Goal: Navigation & Orientation: Find specific page/section

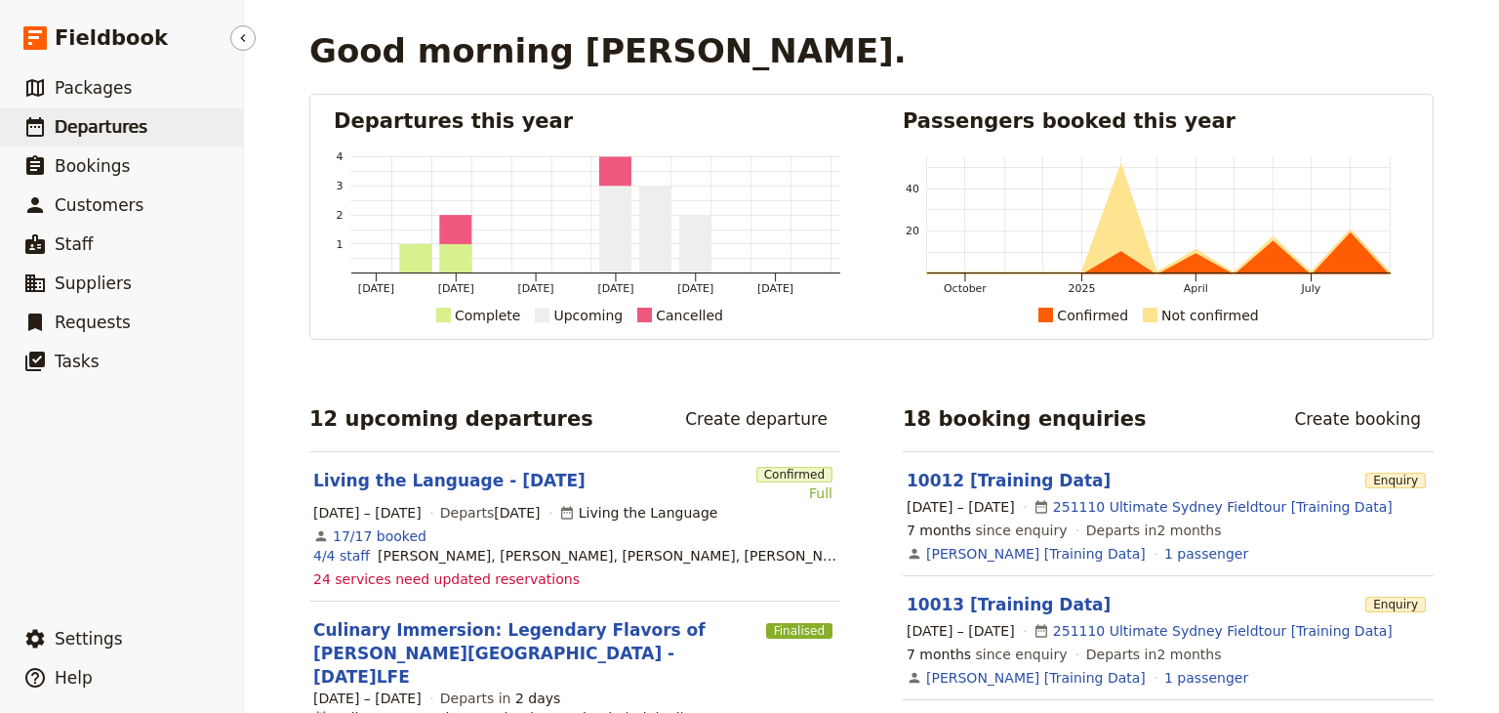
click at [108, 130] on span "Departures" at bounding box center [101, 127] width 93 height 20
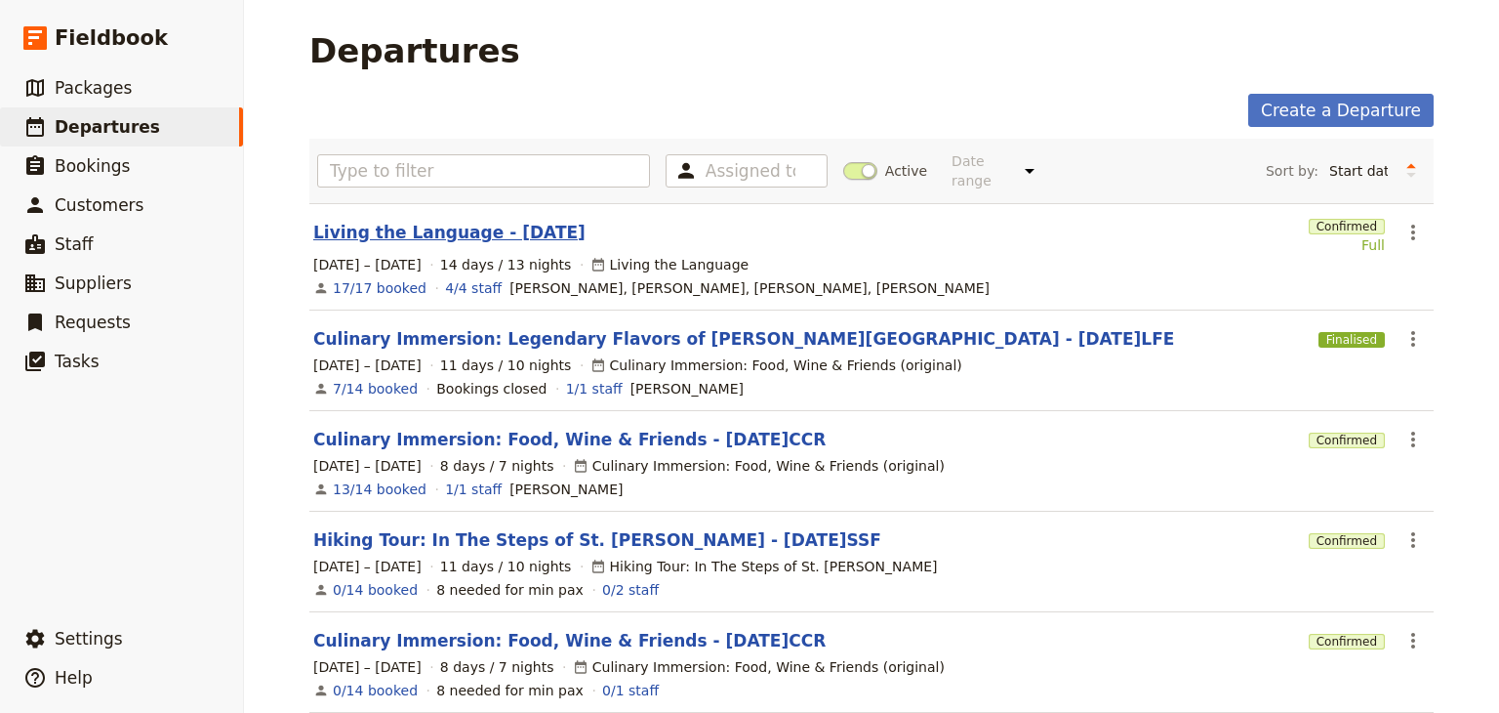
click at [427, 221] on link "Living the Language - 2025.09.07" at bounding box center [449, 232] width 272 height 23
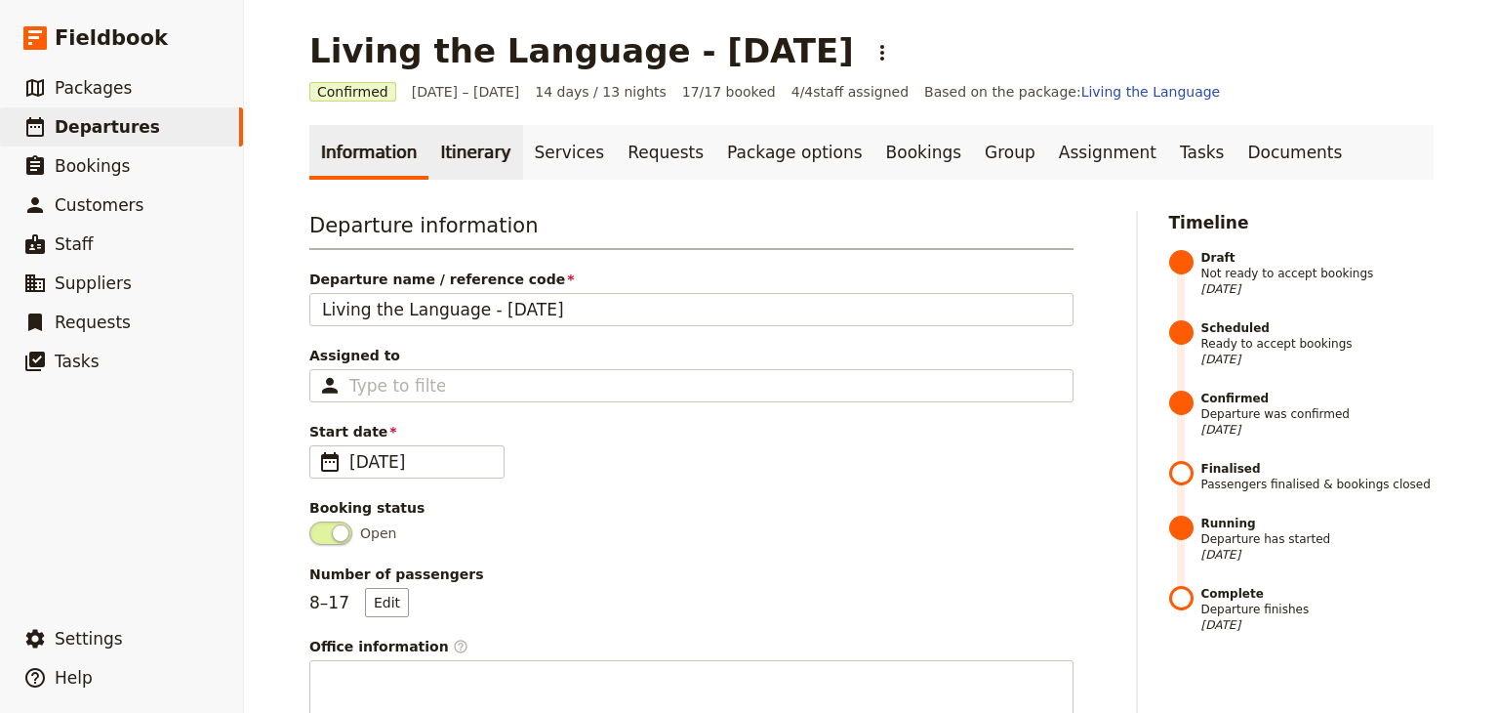
click at [471, 138] on link "Itinerary" at bounding box center [476, 152] width 94 height 55
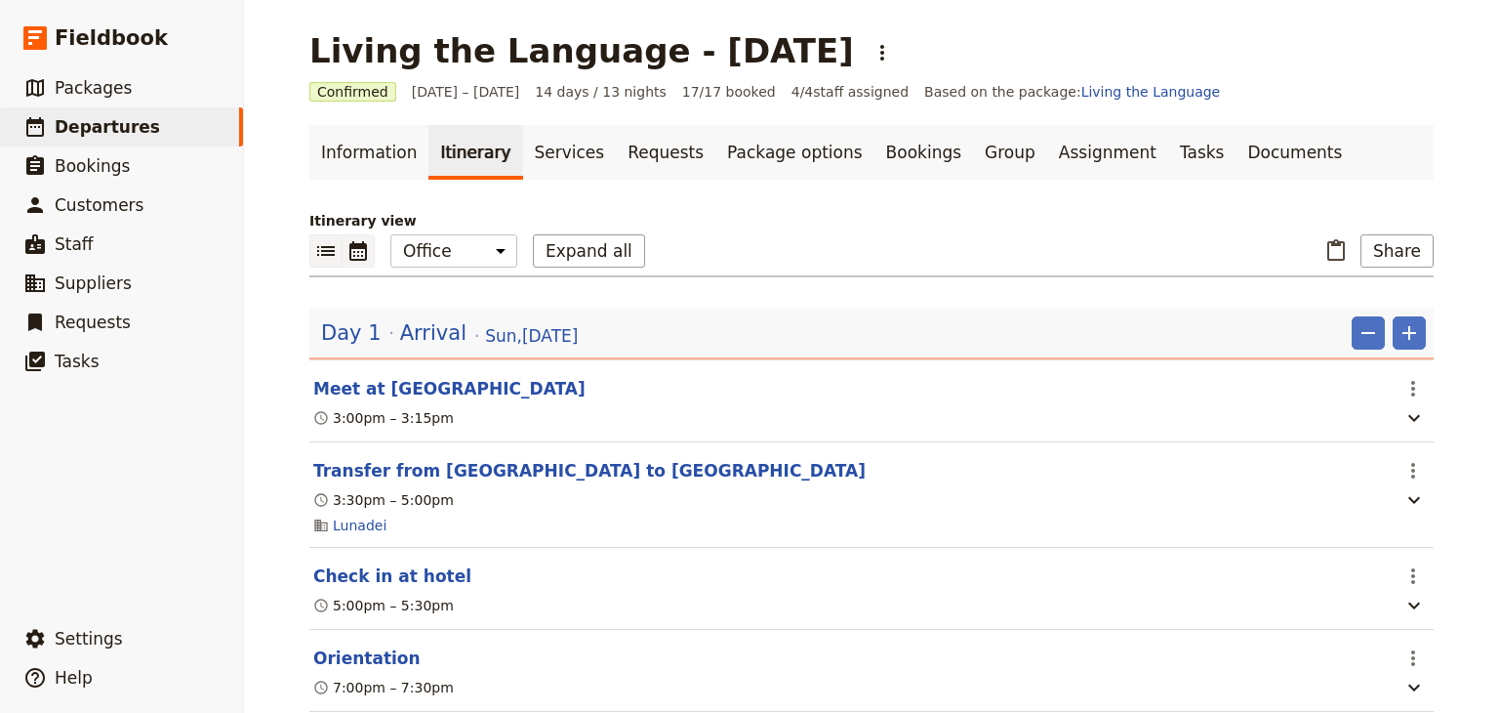
click at [358, 251] on icon "Calendar view" at bounding box center [358, 251] width 18 height 20
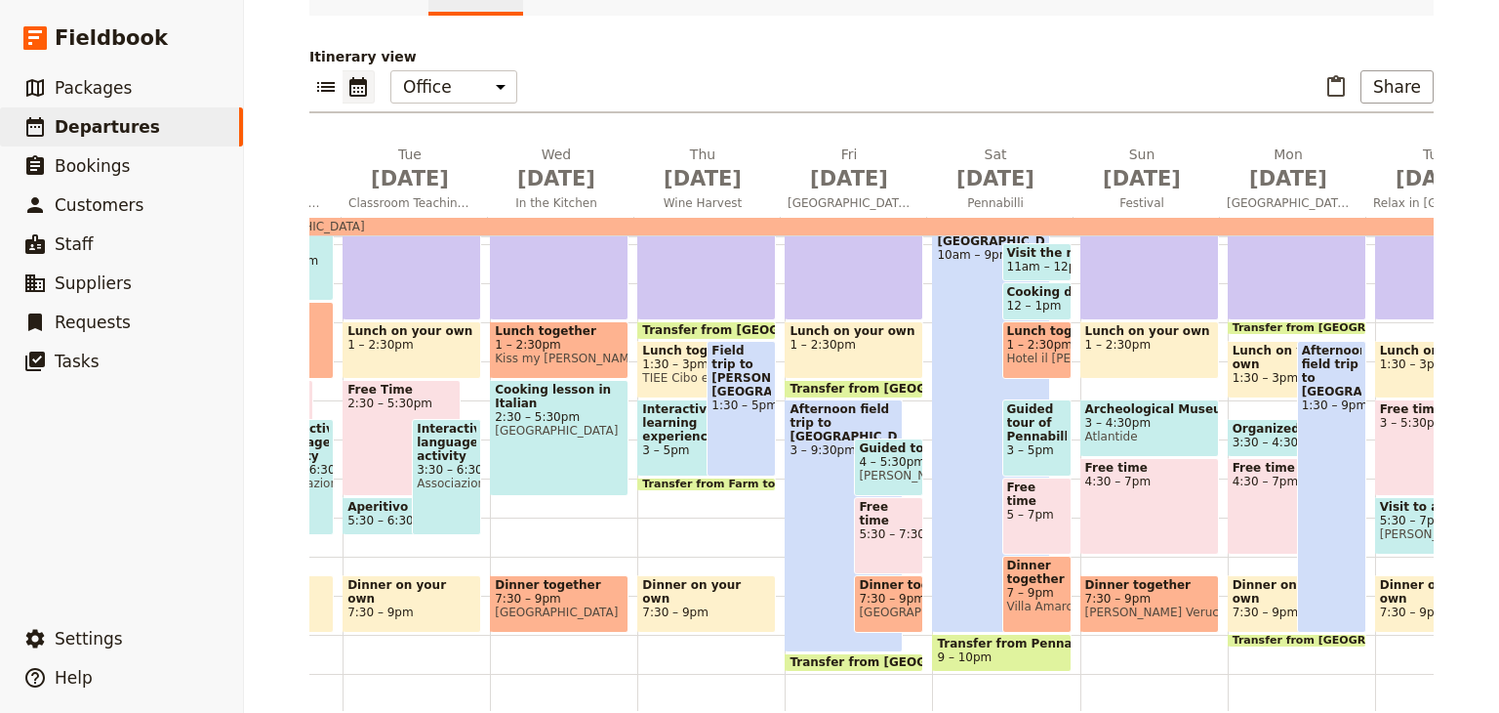
scroll to position [0, 309]
click at [672, 375] on span "TIEE Cibo e Vino" at bounding box center [697, 378] width 108 height 14
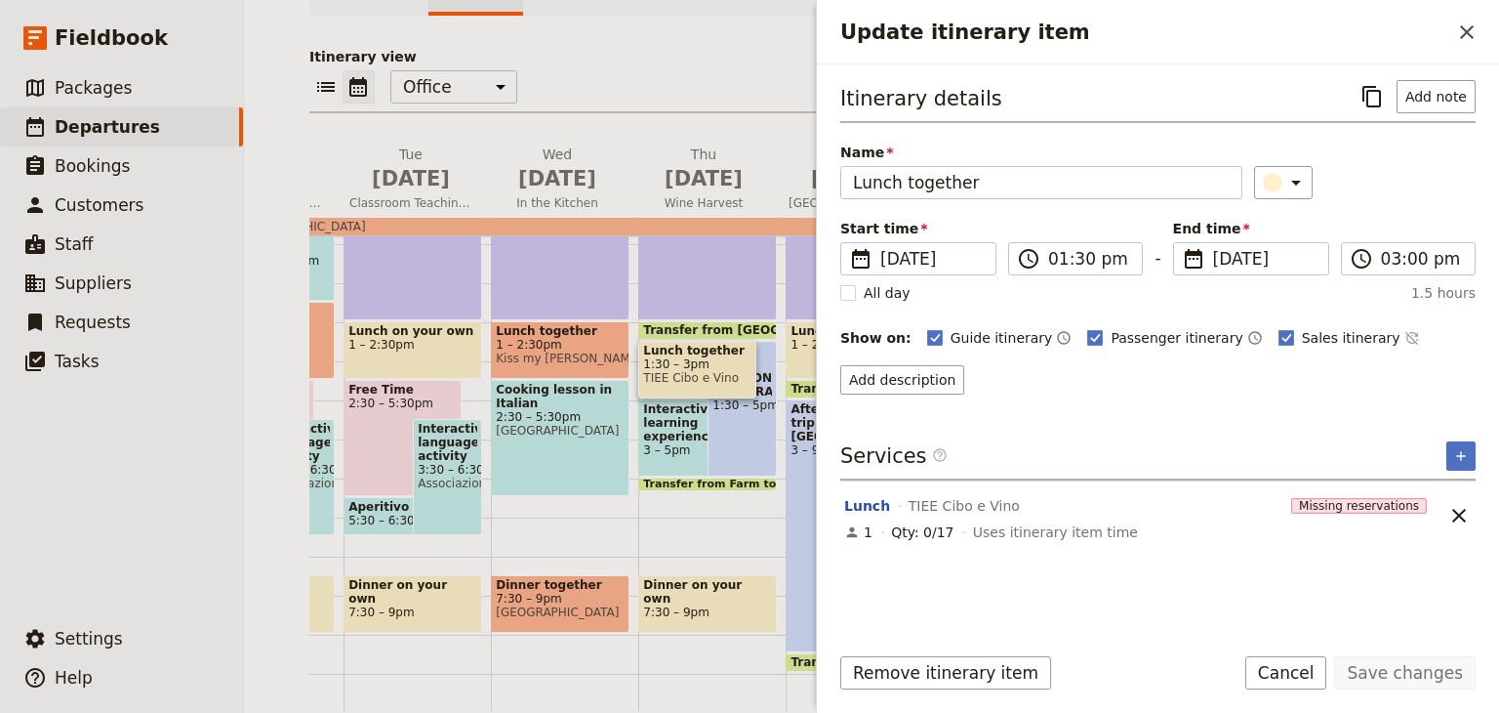
click at [673, 495] on div "Breakfast 7 – 9am Classroom teaching 9:30am – 1pm Transfer from Verucchio to Fa…" at bounding box center [711, 283] width 147 height 937
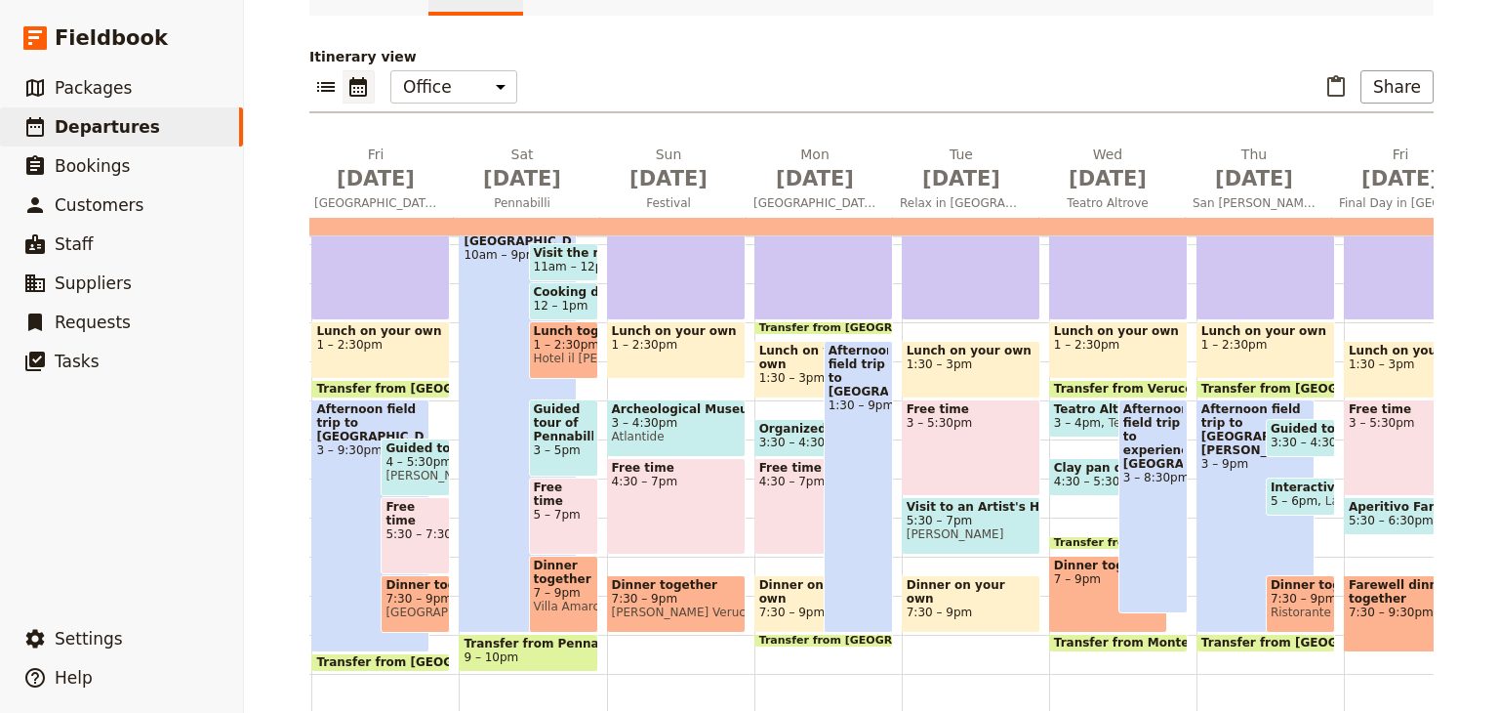
scroll to position [0, 999]
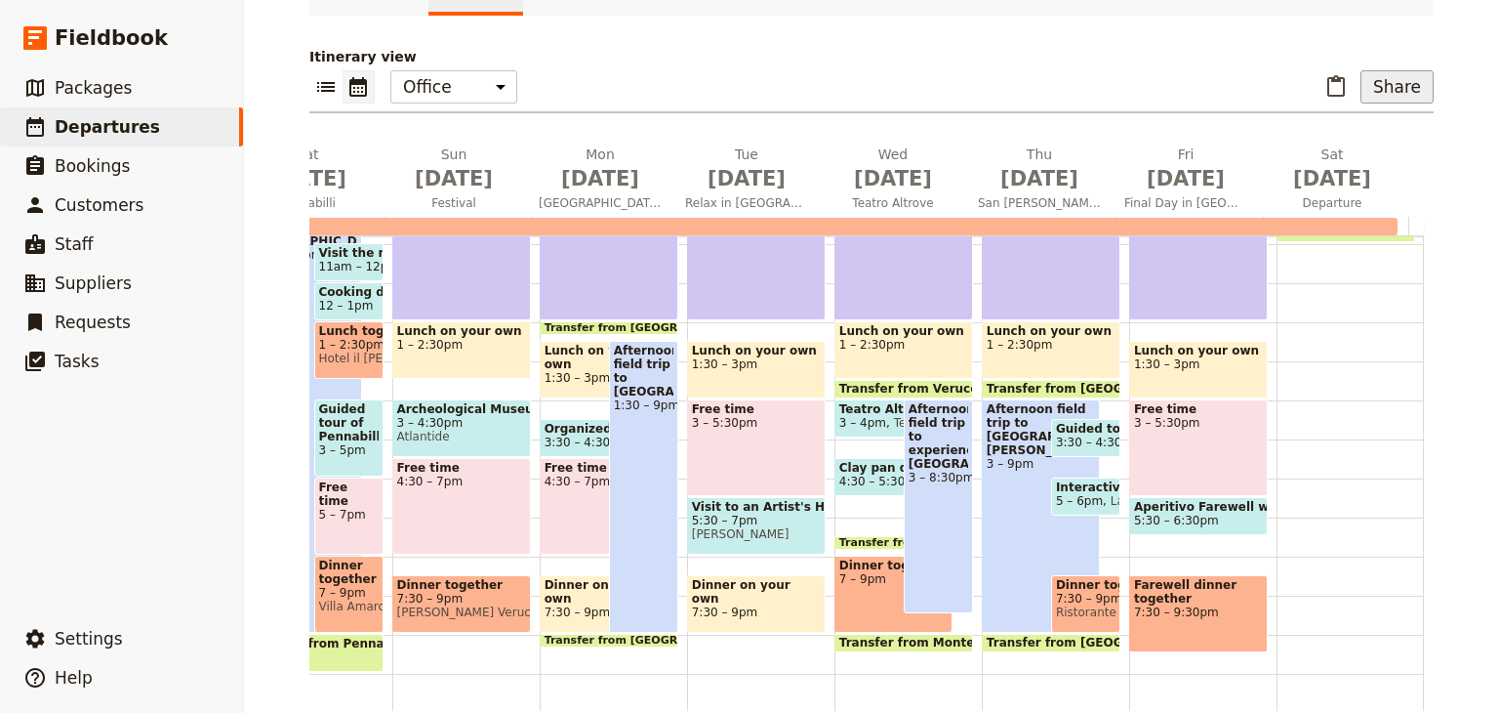
click at [1399, 93] on button "Share" at bounding box center [1397, 86] width 73 height 33
click at [1355, 132] on span "Guide itinerary" at bounding box center [1333, 129] width 102 height 20
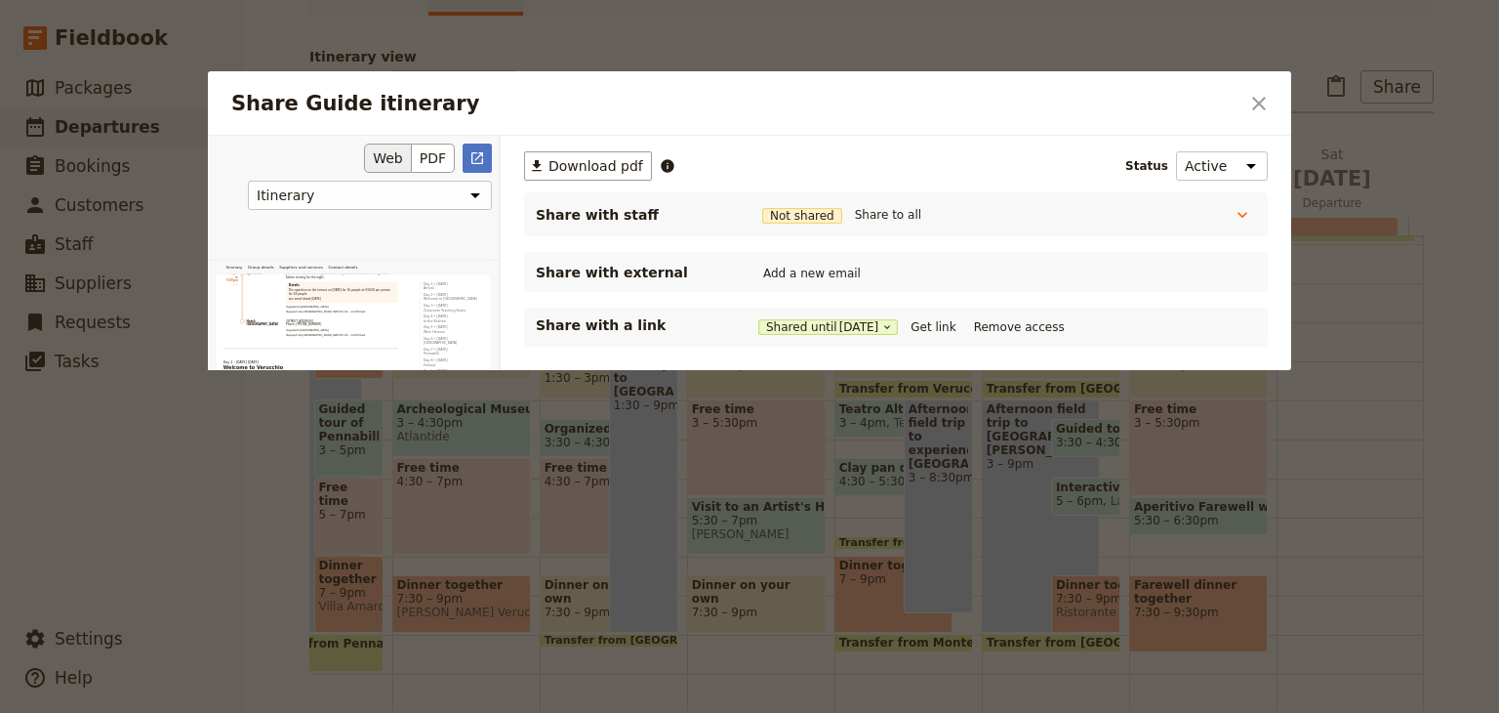
scroll to position [1628, 0]
click at [441, 184] on select "Itinerary Group details Suppliers and services Contact details" at bounding box center [370, 195] width 244 height 29
click at [664, 400] on div "​ Download pdf Status Active Inactive Share with staff Not shared Share to all …" at bounding box center [896, 343] width 791 height 415
click at [1261, 95] on icon "Close dialog" at bounding box center [1259, 103] width 23 height 23
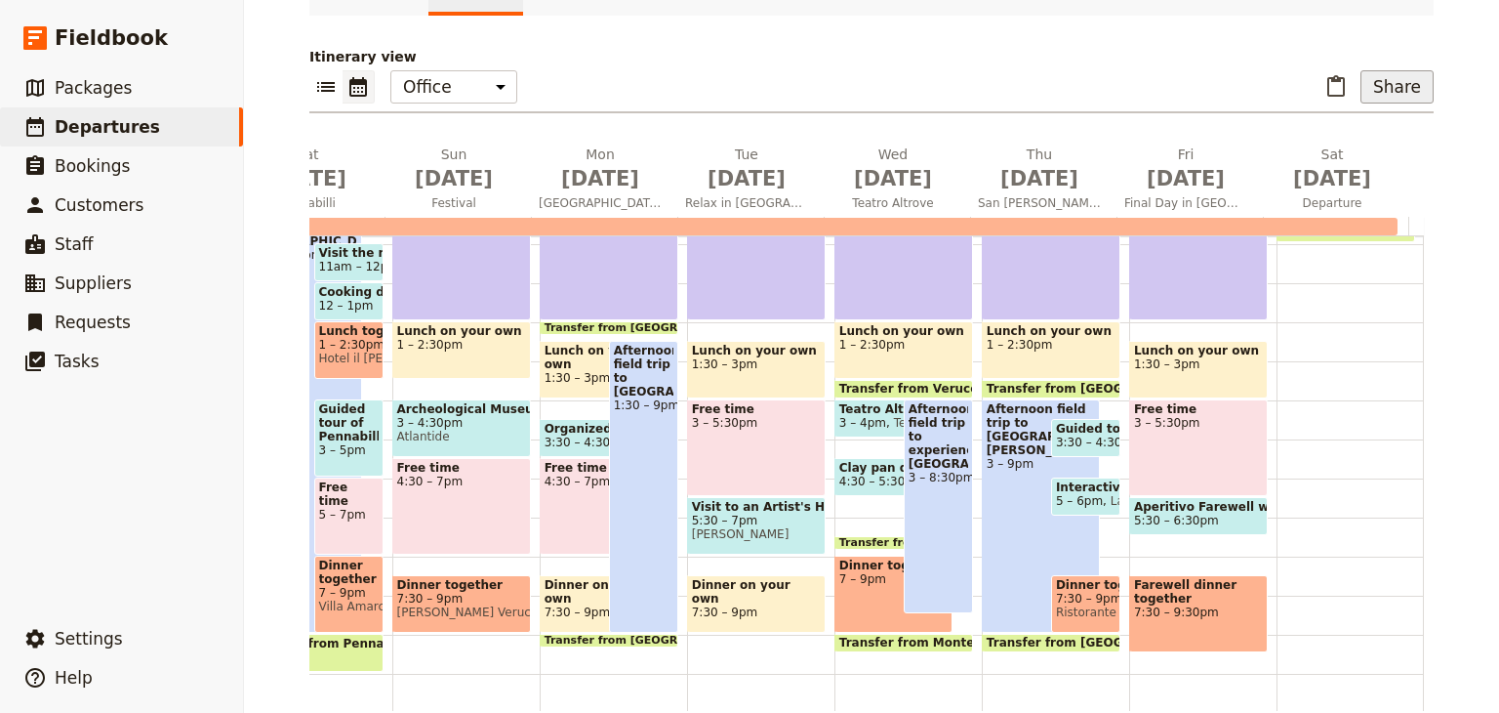
click at [1376, 87] on button "Share" at bounding box center [1397, 86] width 73 height 33
click at [1350, 181] on span "Sales Brochure" at bounding box center [1333, 184] width 102 height 20
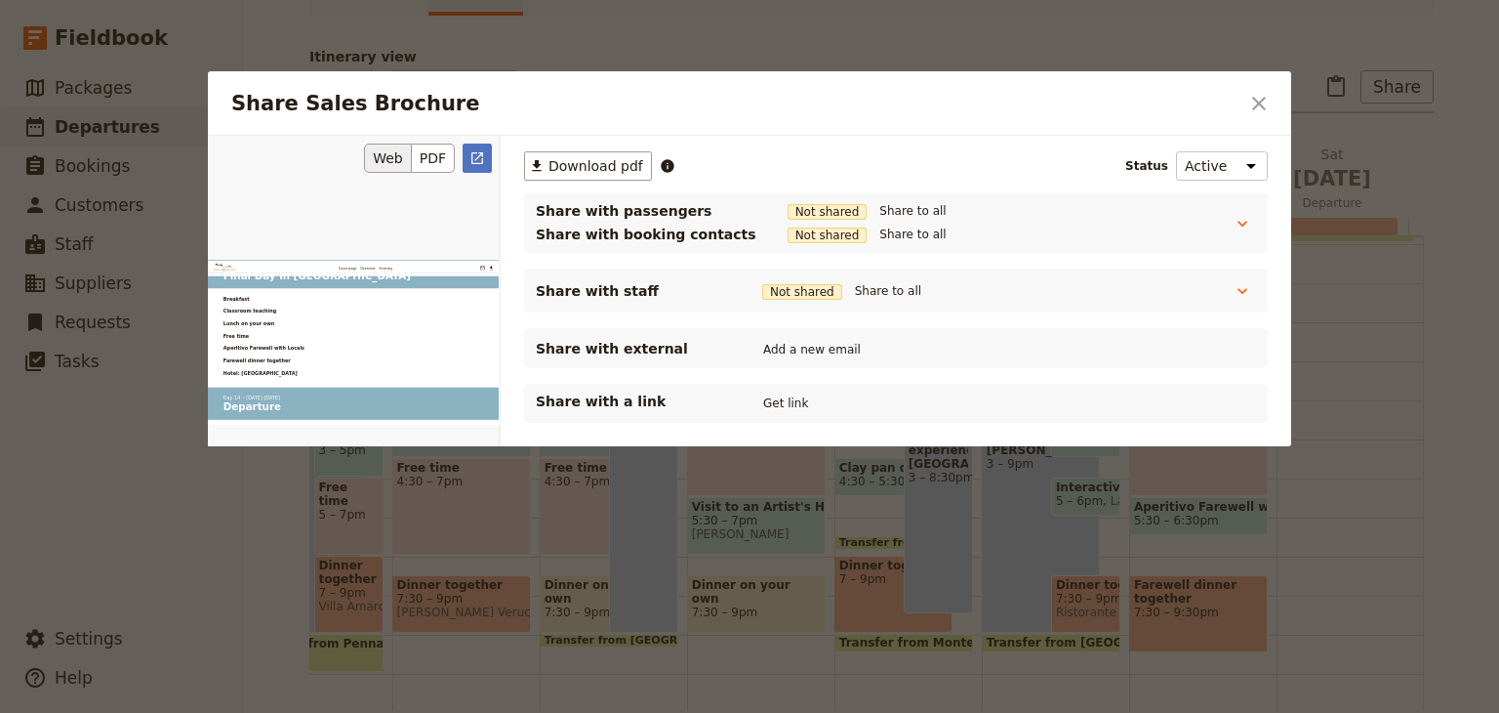
scroll to position [10418, 0]
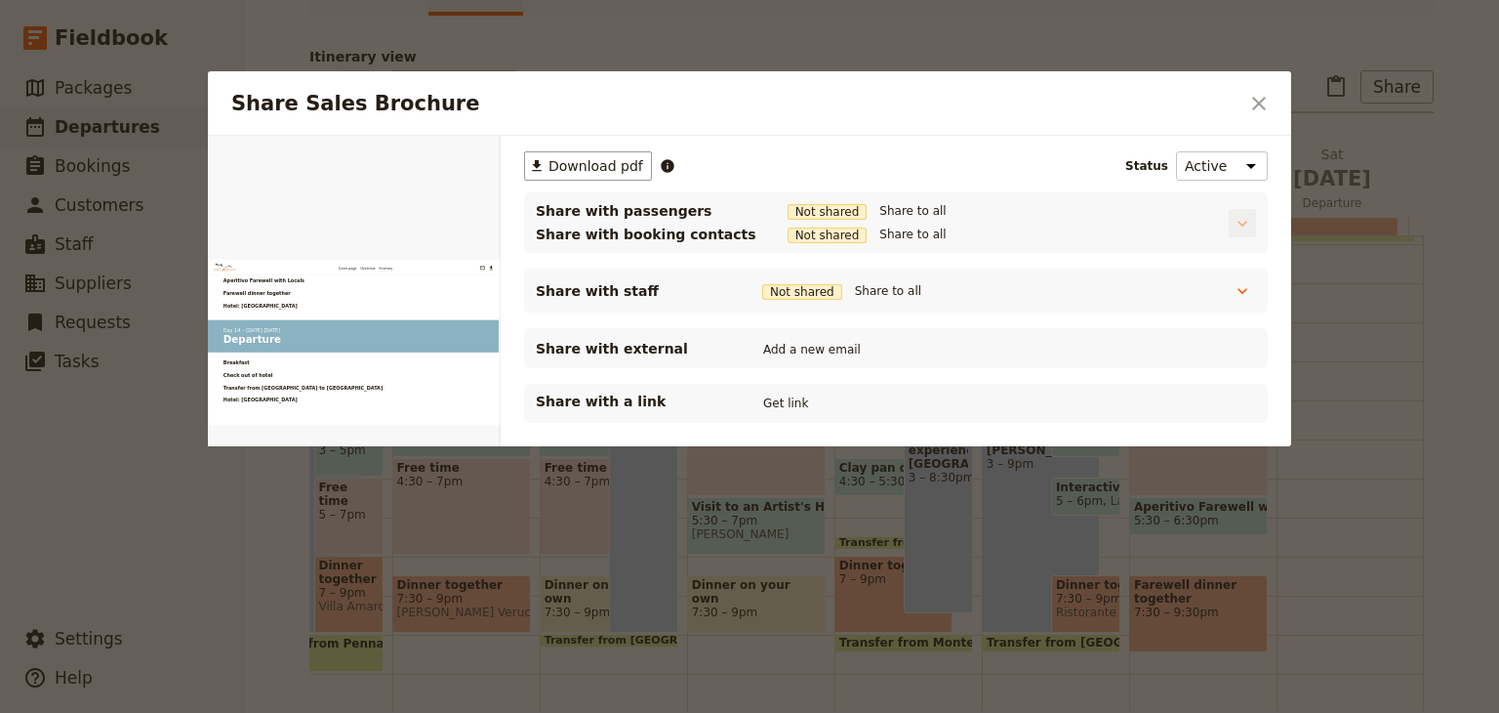
click at [1243, 220] on icon "Share Sales Brochure" at bounding box center [1243, 224] width 20 height 20
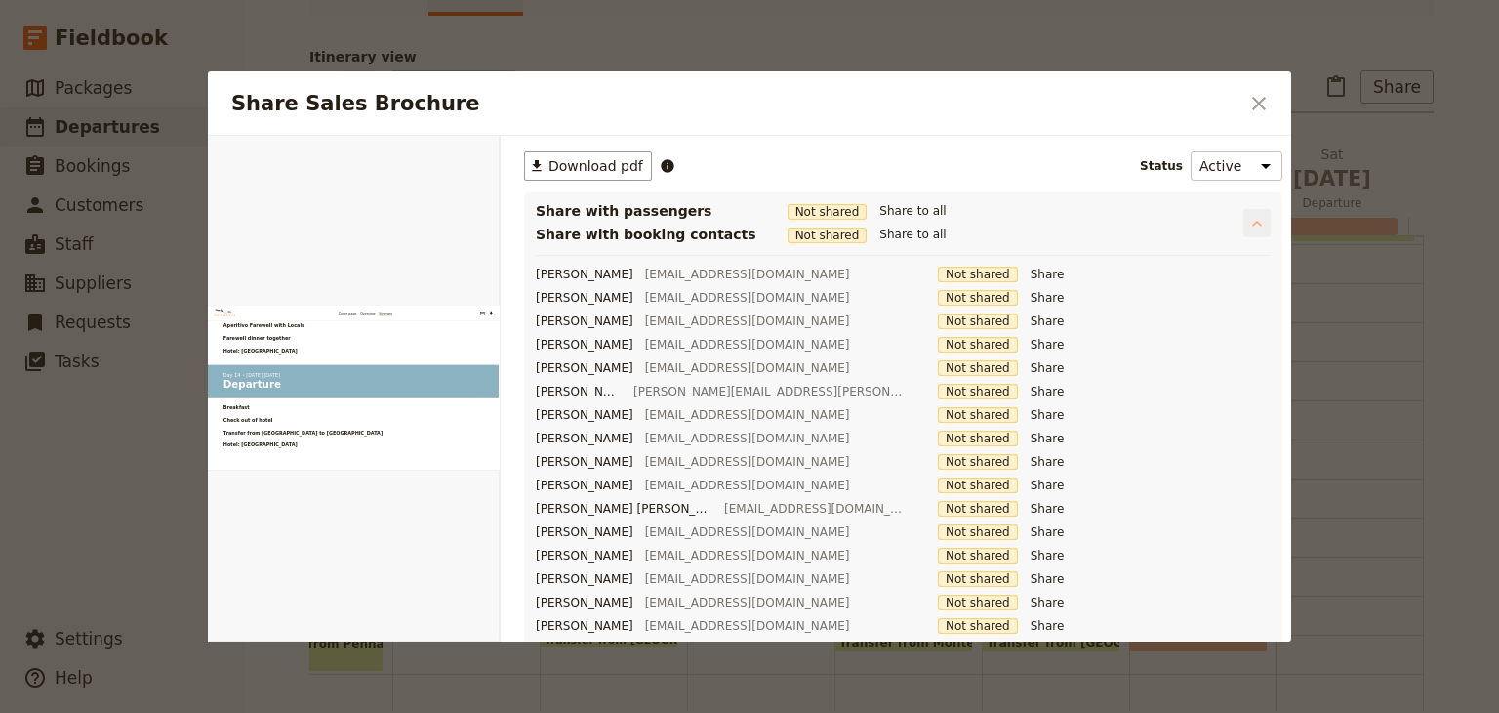
click at [1252, 220] on icon "Share Sales Brochure" at bounding box center [1257, 223] width 10 height 6
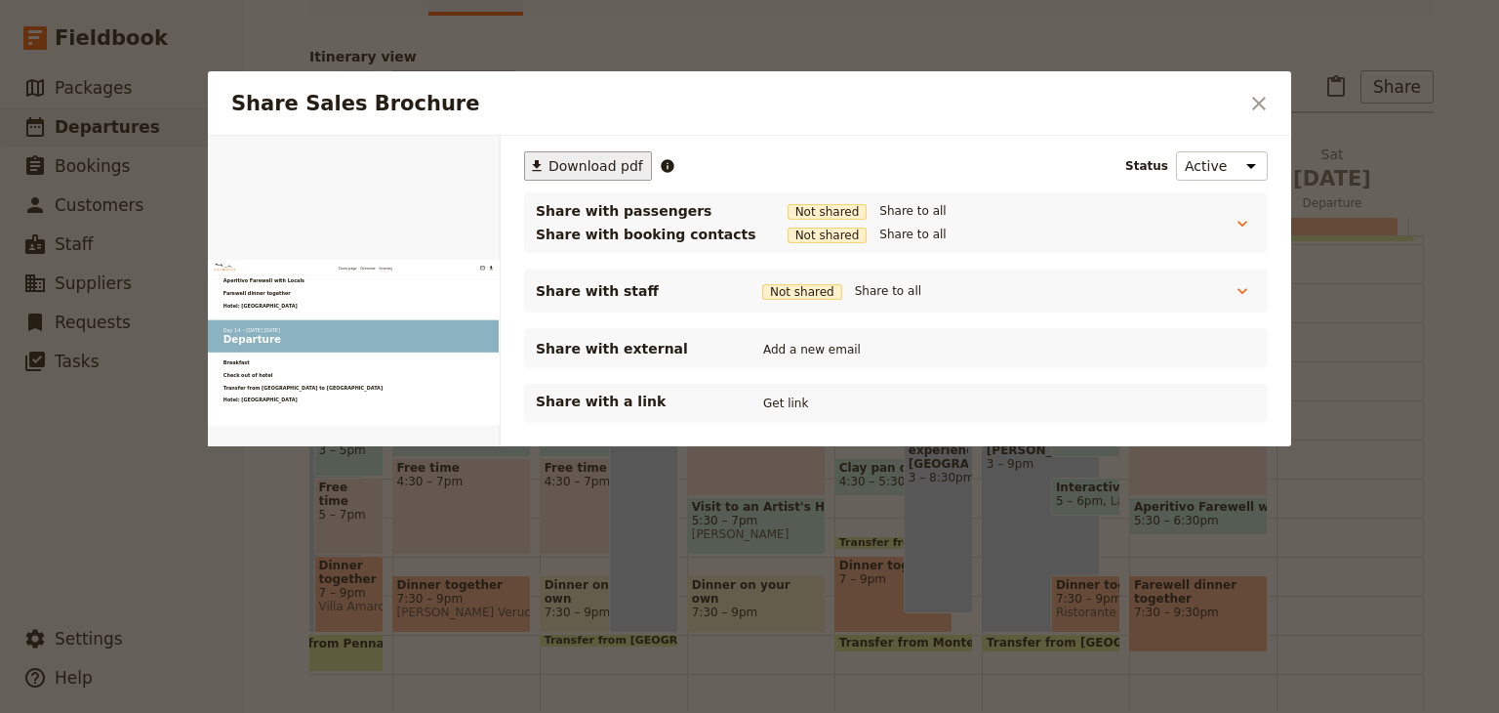
click at [577, 152] on button "​ Download pdf" at bounding box center [588, 165] width 128 height 29
click at [1261, 109] on icon "Close dialog" at bounding box center [1259, 103] width 23 height 23
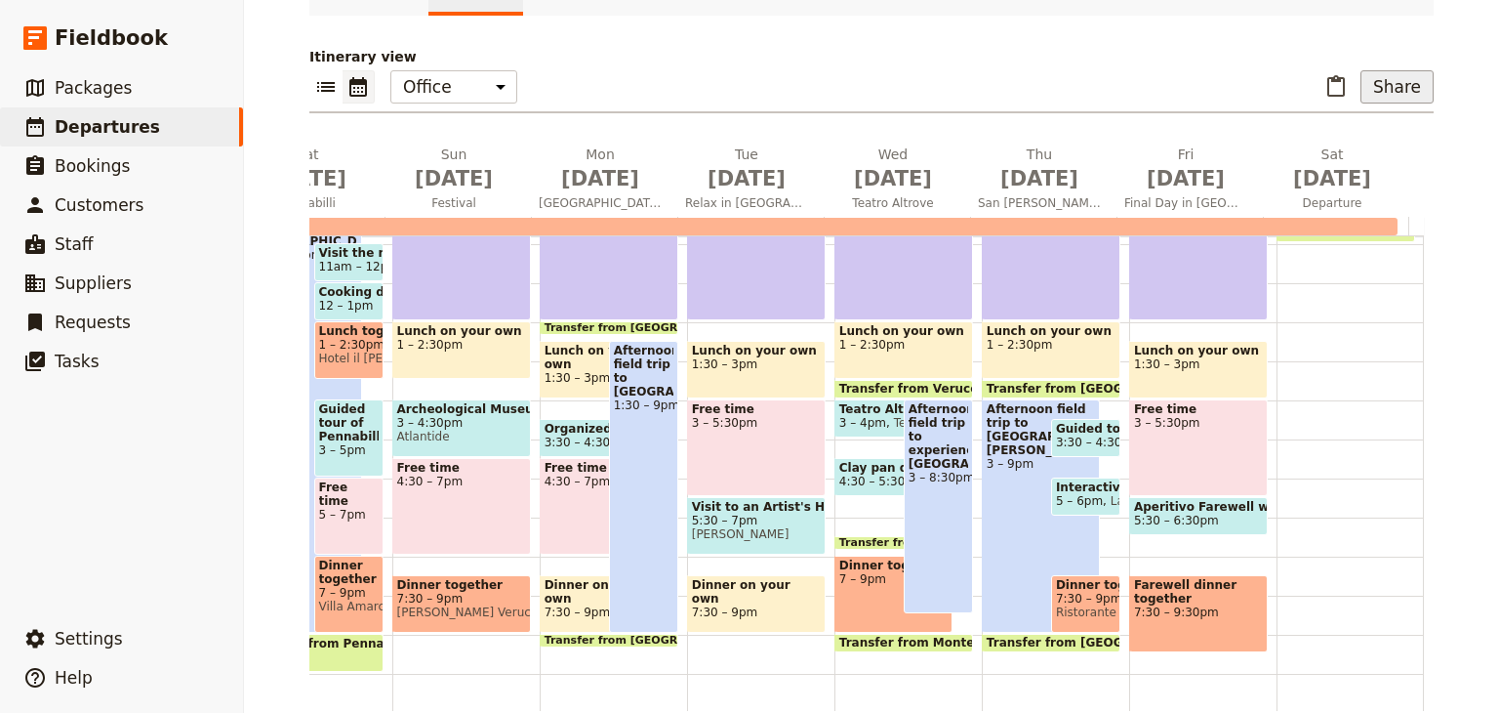
click at [1387, 91] on button "Share" at bounding box center [1397, 86] width 73 height 33
click at [1261, 120] on div "Itinerary view ​ ​ Office Guide Passenger Sales ​ Share Sun Sep 7 Arrival Mon S…" at bounding box center [871, 379] width 1125 height 664
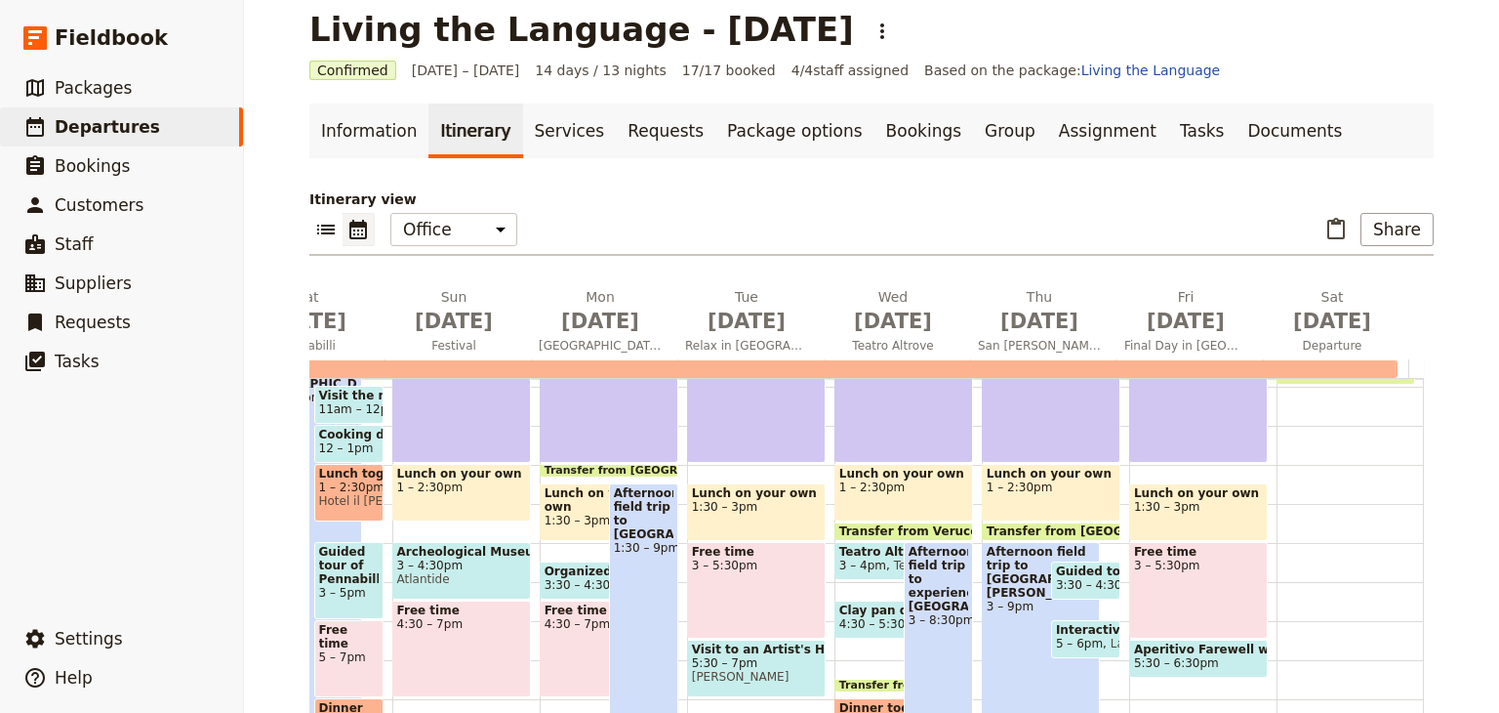
scroll to position [0, 0]
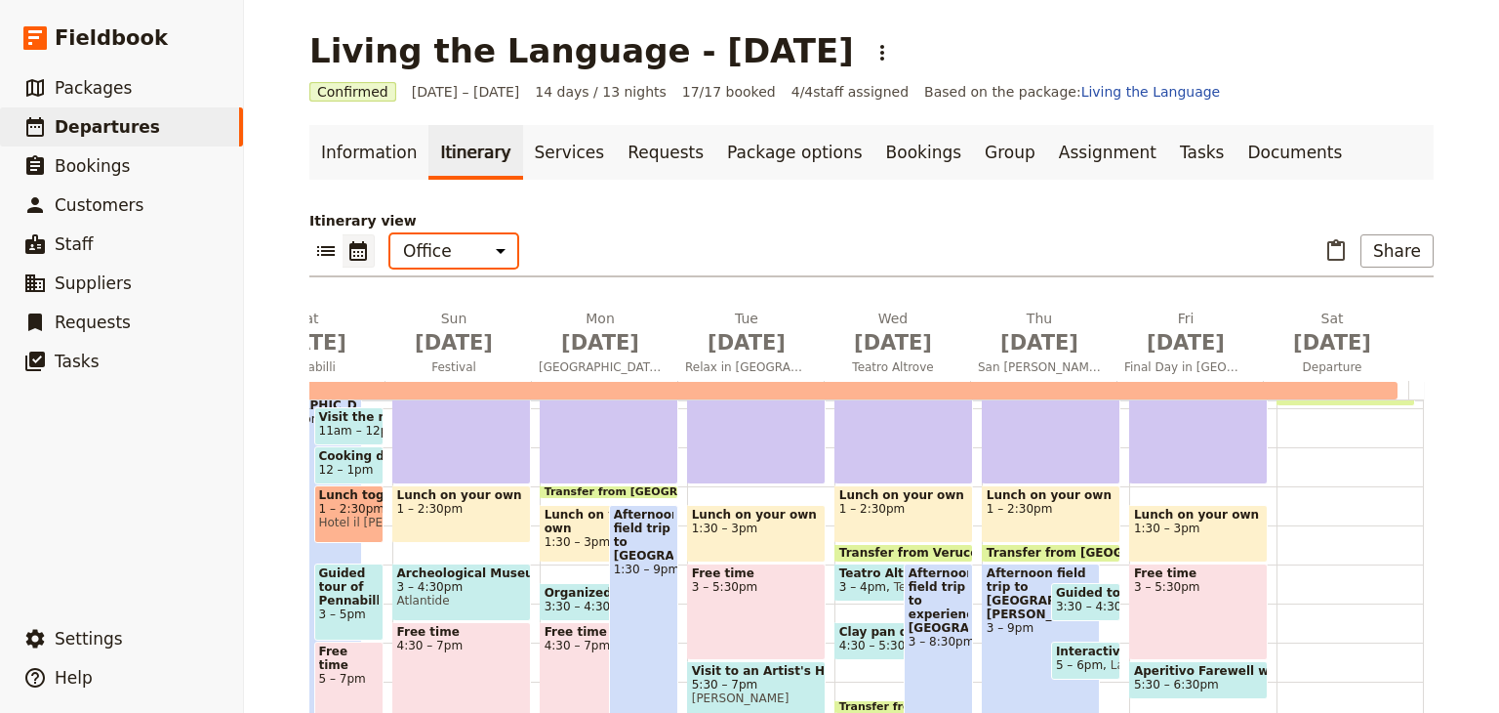
click at [467, 251] on select "Office Guide Passenger Sales" at bounding box center [453, 250] width 127 height 33
click at [390, 234] on select "Office Guide Passenger Sales" at bounding box center [453, 250] width 127 height 33
click at [460, 267] on div "​ ​ Office Guide Passenger Sales ​ Share" at bounding box center [871, 255] width 1125 height 43
click at [463, 251] on select "Office Guide Passenger Sales" at bounding box center [453, 250] width 127 height 33
select select "ALL"
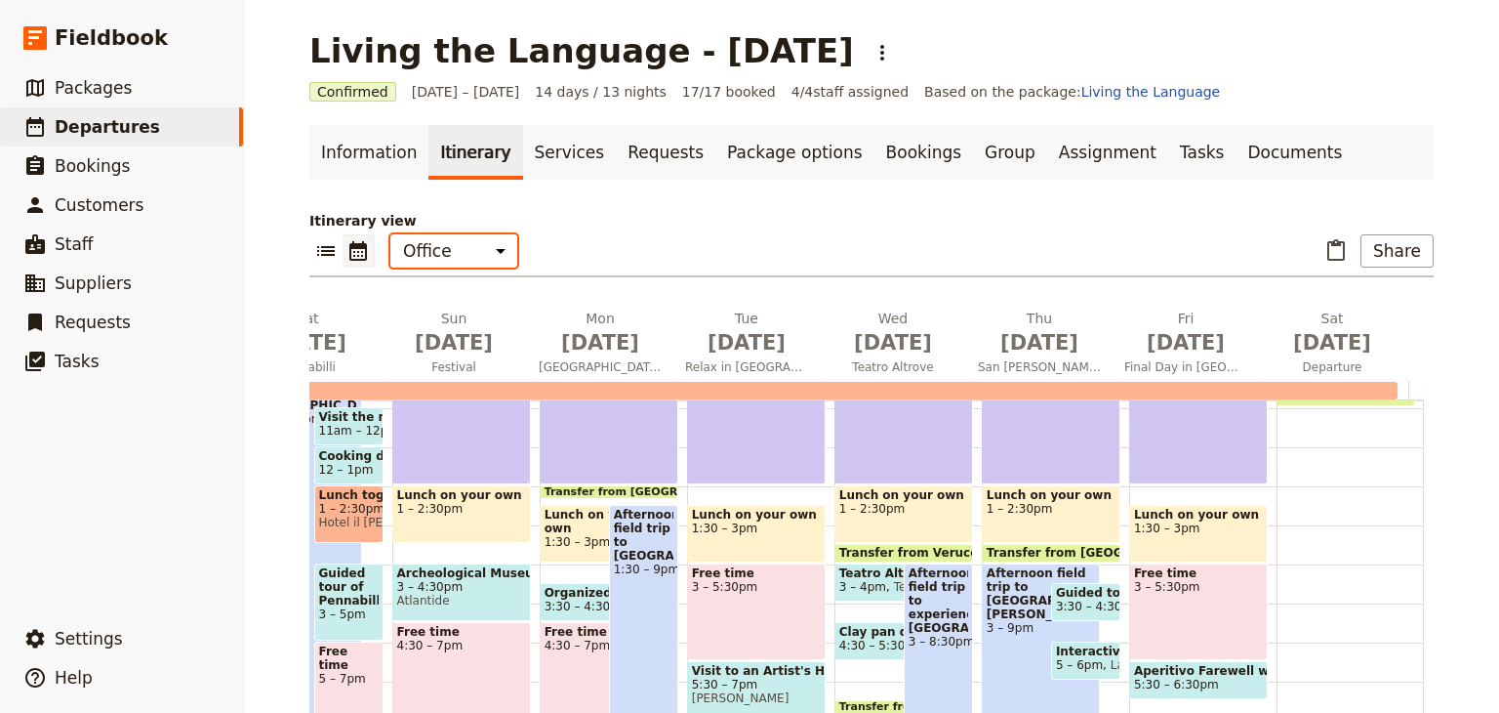
click at [390, 234] on select "Office Guide Passenger Sales" at bounding box center [453, 250] width 127 height 33
click at [519, 228] on p "Itinerary view" at bounding box center [871, 221] width 1125 height 20
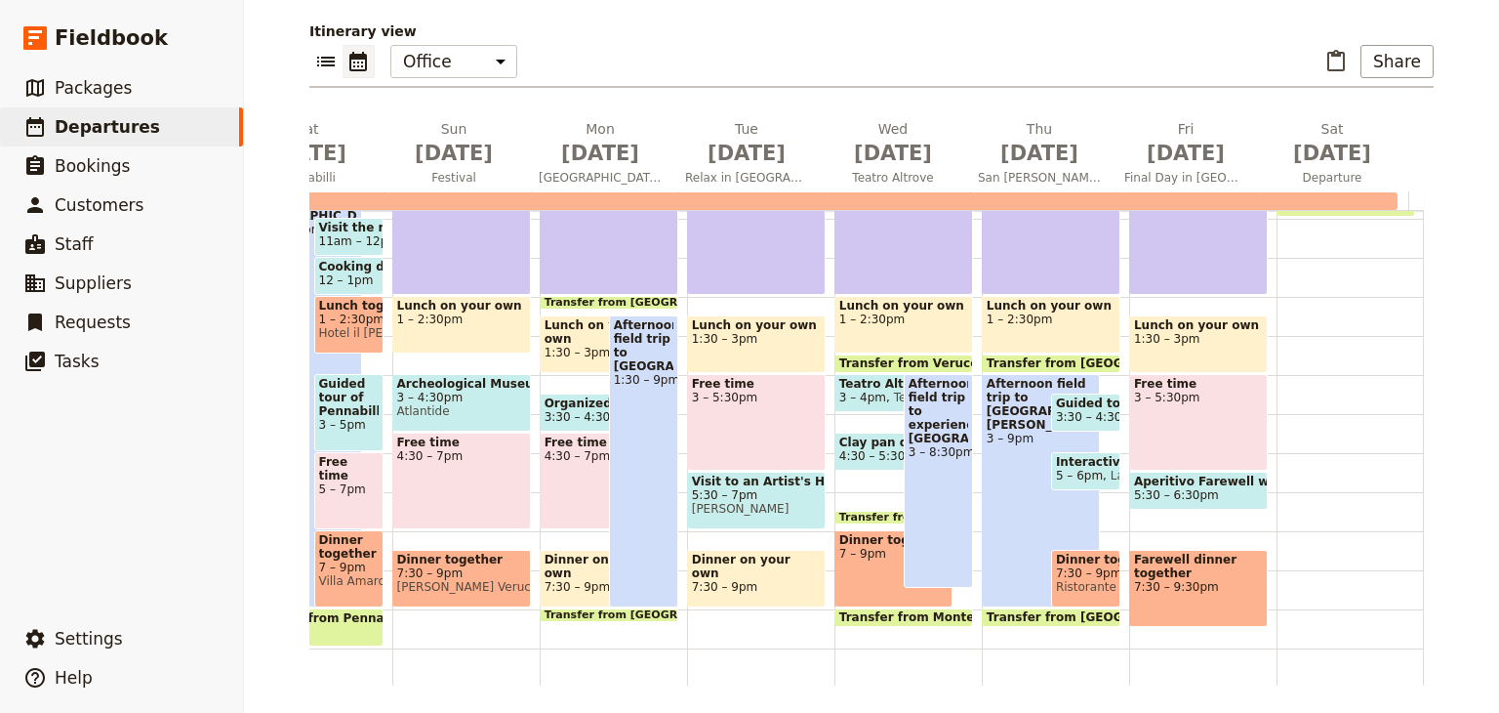
scroll to position [141, 0]
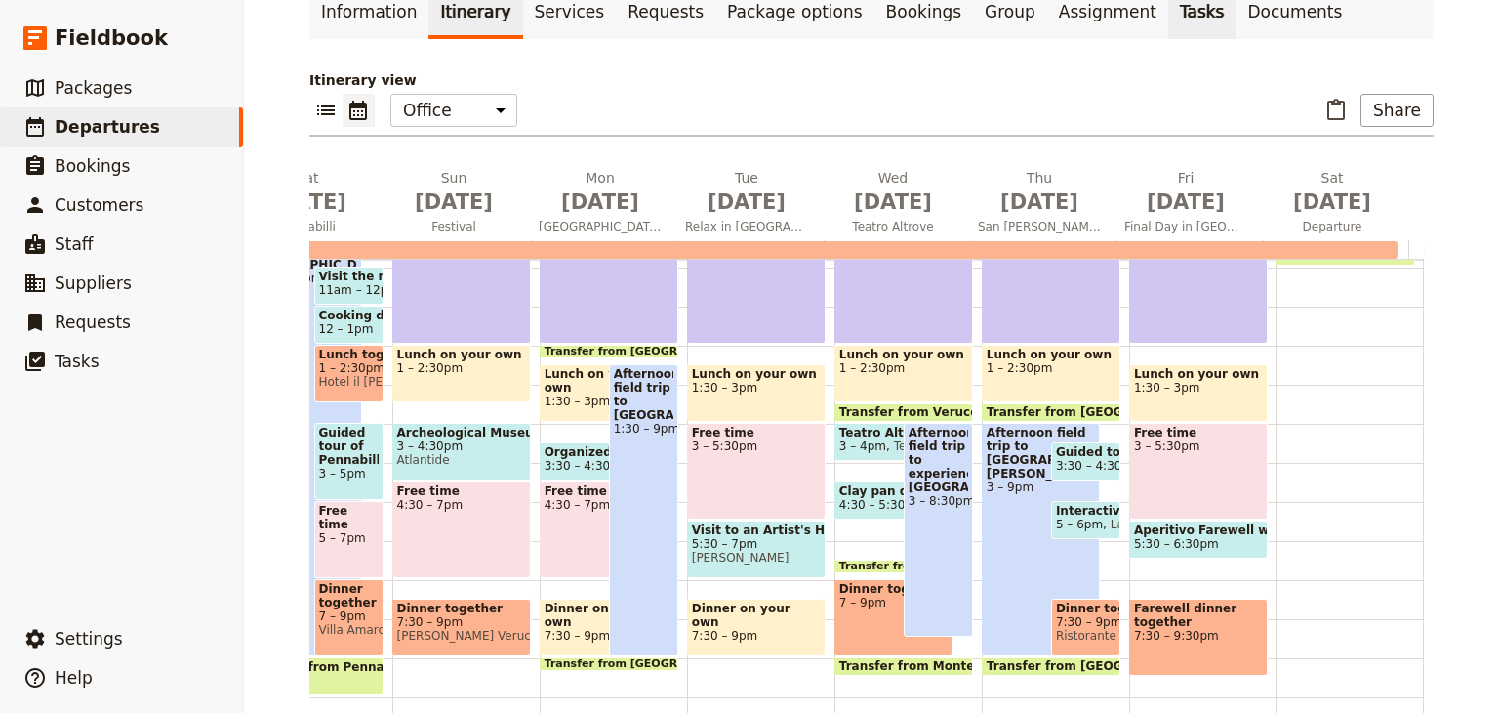
click at [1168, 5] on link "Tasks" at bounding box center [1202, 11] width 68 height 55
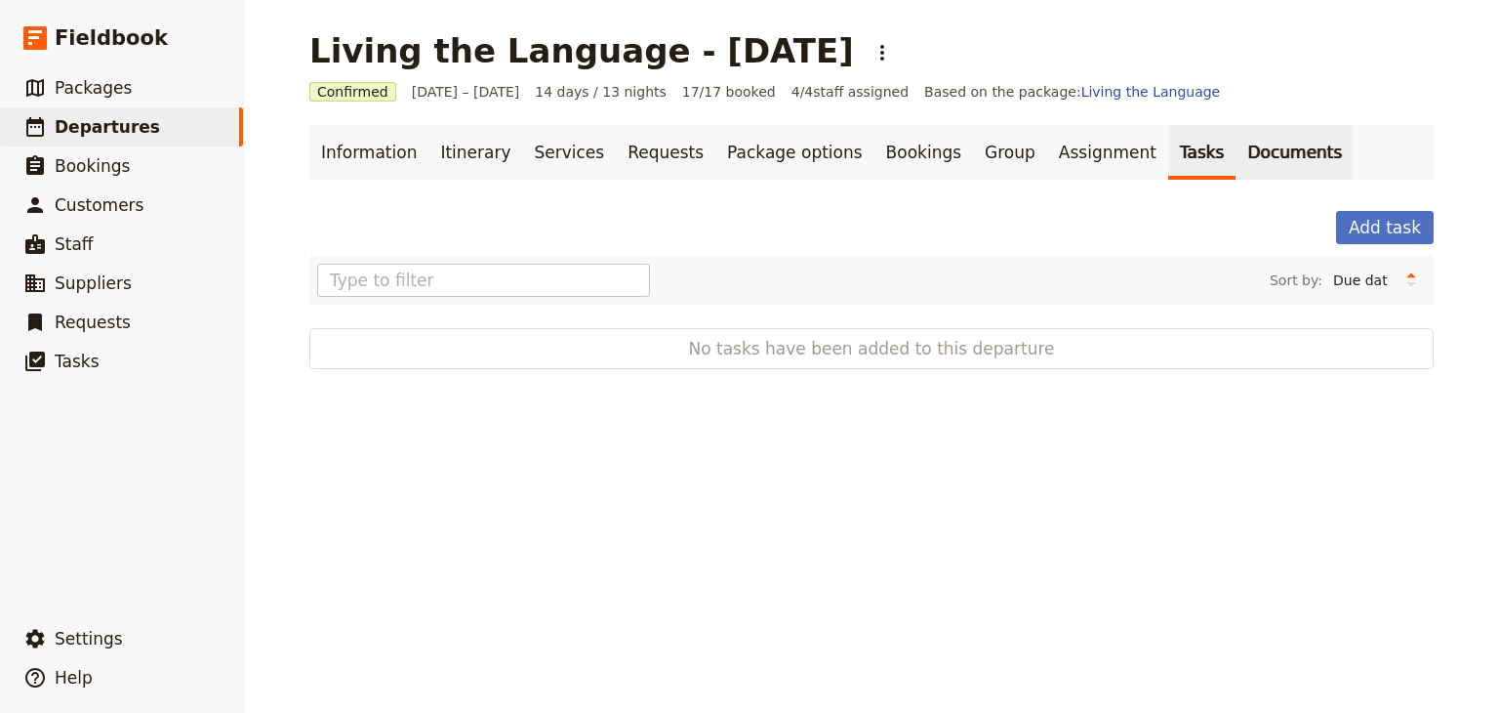
click at [1236, 142] on link "Documents" at bounding box center [1295, 152] width 118 height 55
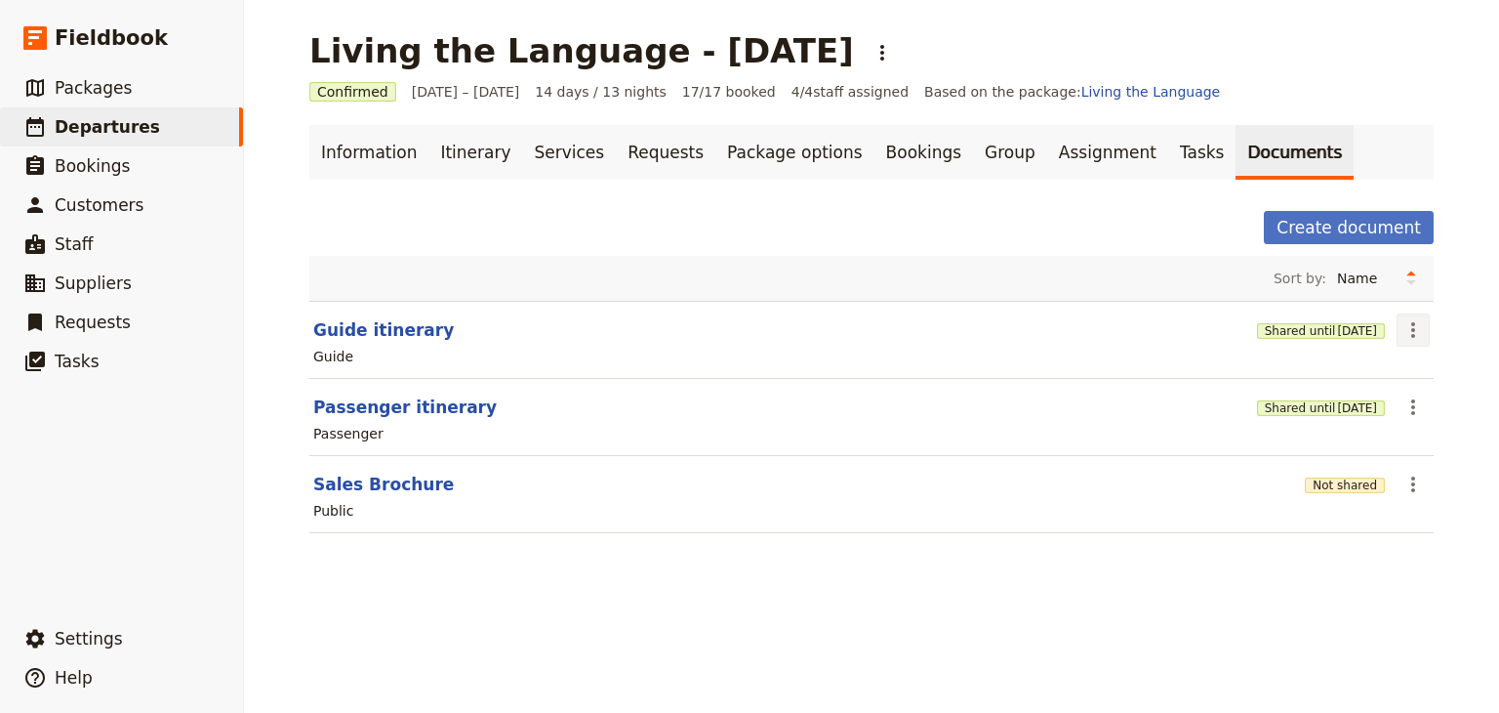
click at [1403, 331] on icon "Actions" at bounding box center [1413, 329] width 23 height 23
click at [1120, 563] on main "Living the Language - 2025.09.07 ​ Confirmed 7 – 20 Sep 2025 14 days / 13 night…" at bounding box center [871, 294] width 1171 height 588
click at [402, 330] on button "Guide itinerary" at bounding box center [383, 329] width 141 height 23
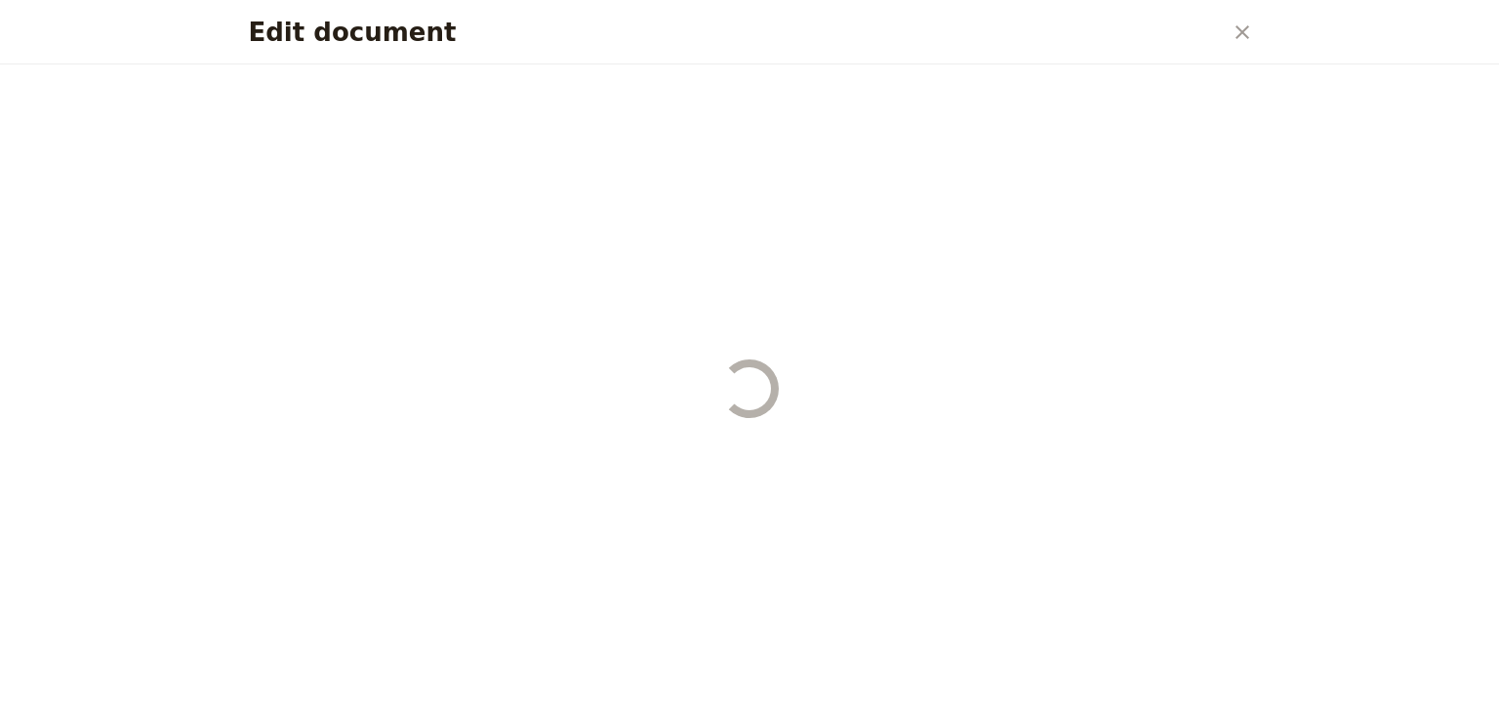
select select "STAFF"
select select "RUN_SHEET"
select select "DEFAULT"
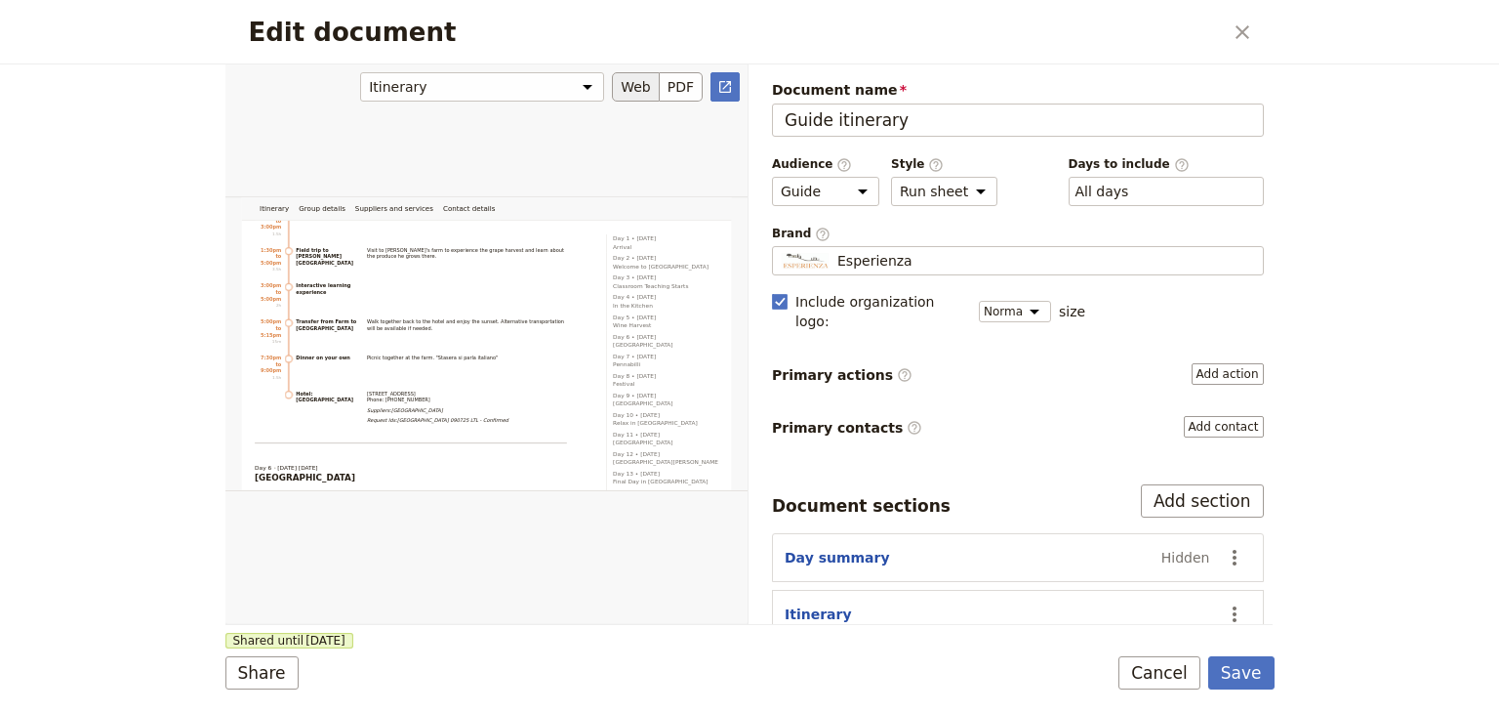
scroll to position [6074, 0]
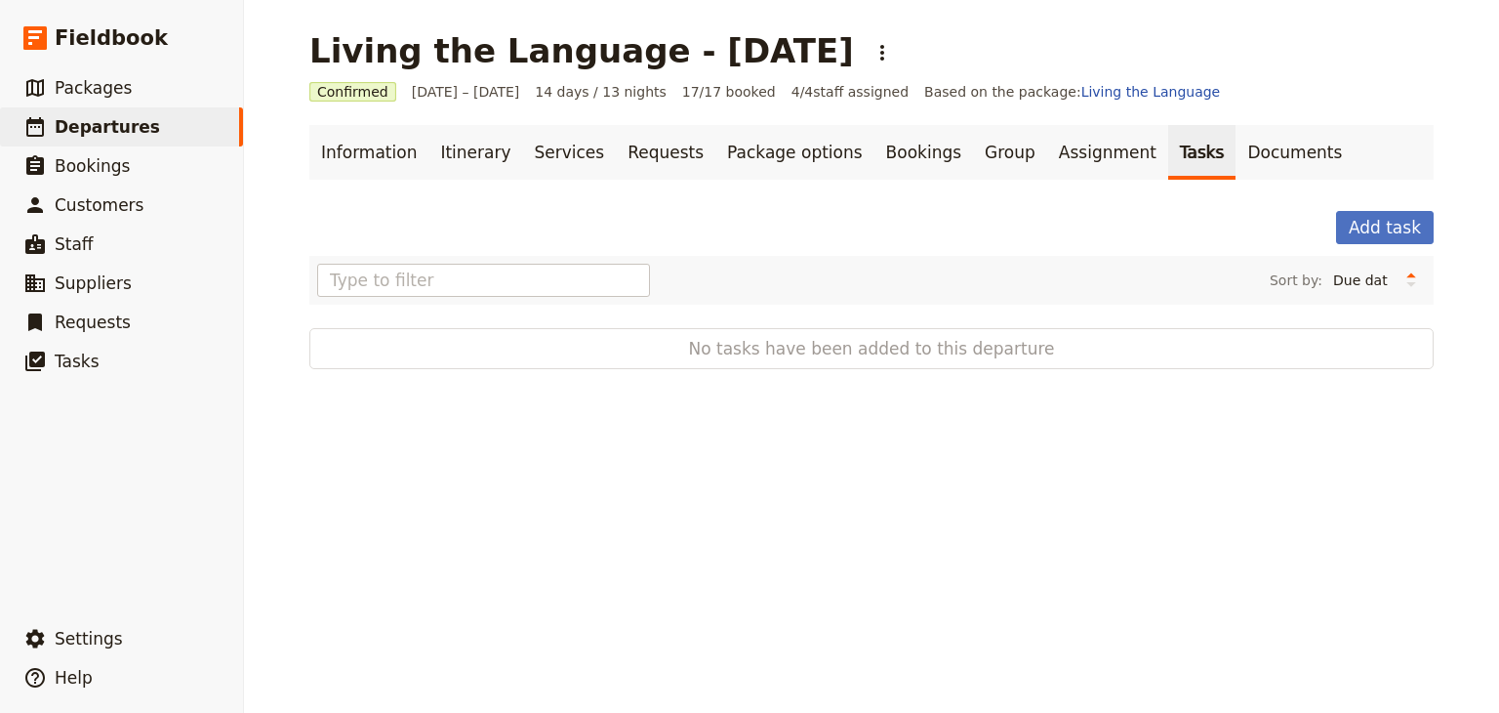
click at [1168, 154] on link "Tasks" at bounding box center [1202, 152] width 68 height 55
click at [1236, 146] on link "Documents" at bounding box center [1295, 152] width 118 height 55
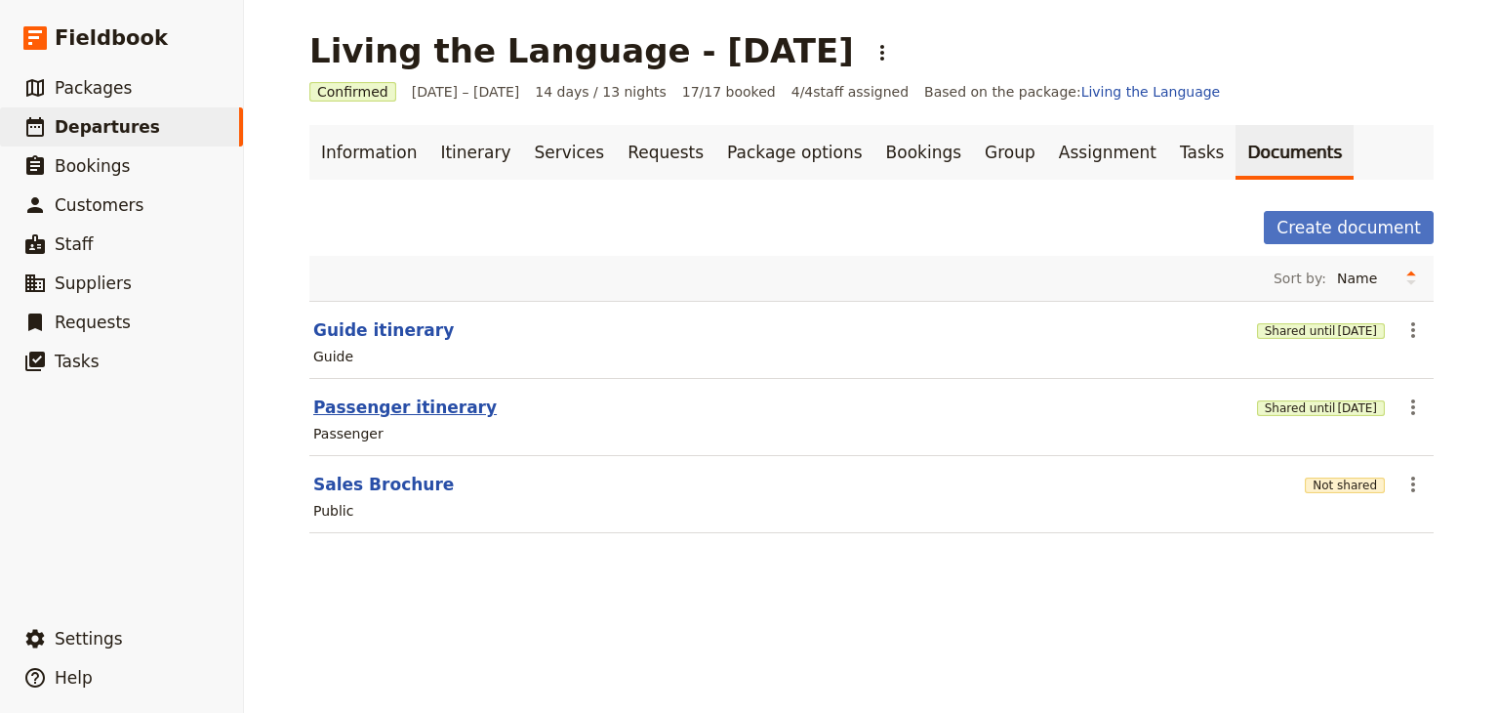
click at [429, 406] on button "Passenger itinerary" at bounding box center [405, 406] width 184 height 23
select select "PASSENGER"
select select "RUN_SHEET"
select select "DEFAULT"
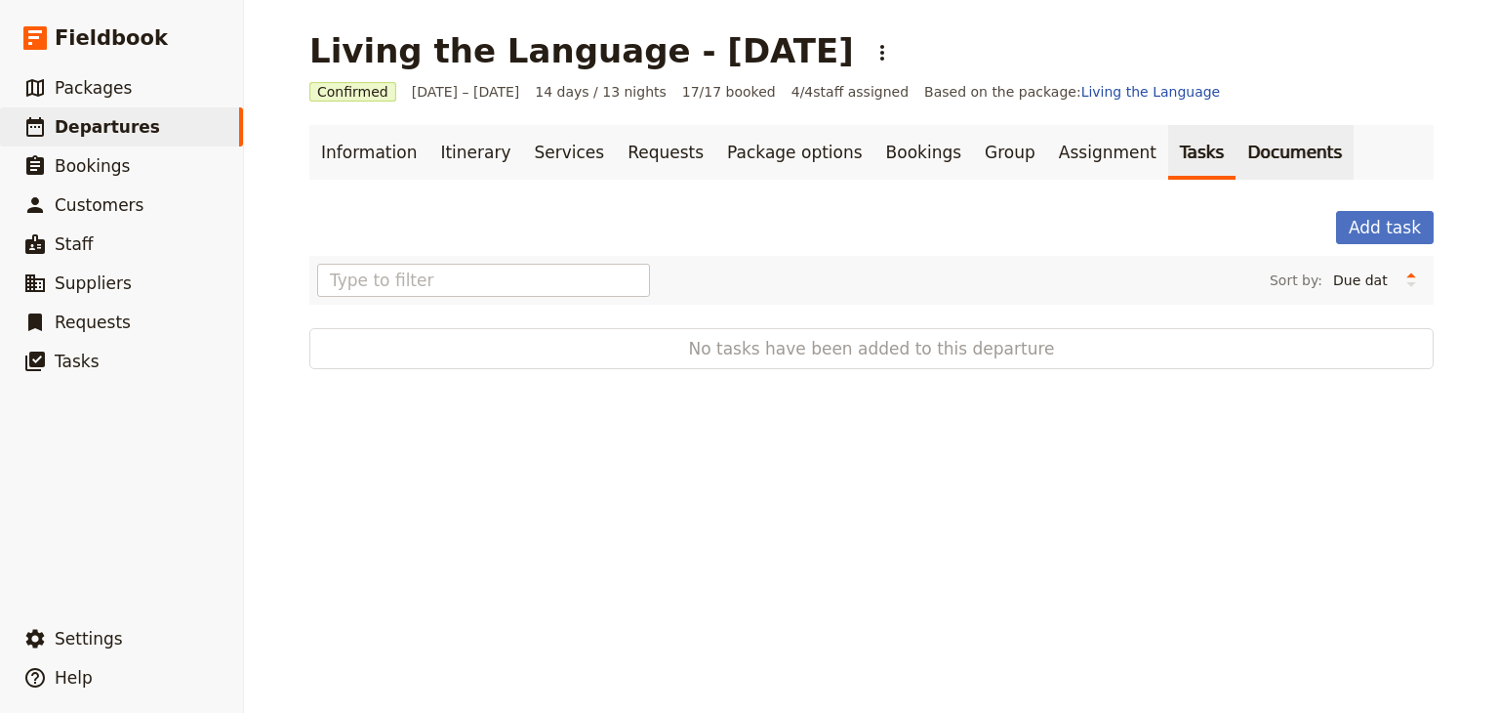
click at [1236, 158] on link "Documents" at bounding box center [1295, 152] width 118 height 55
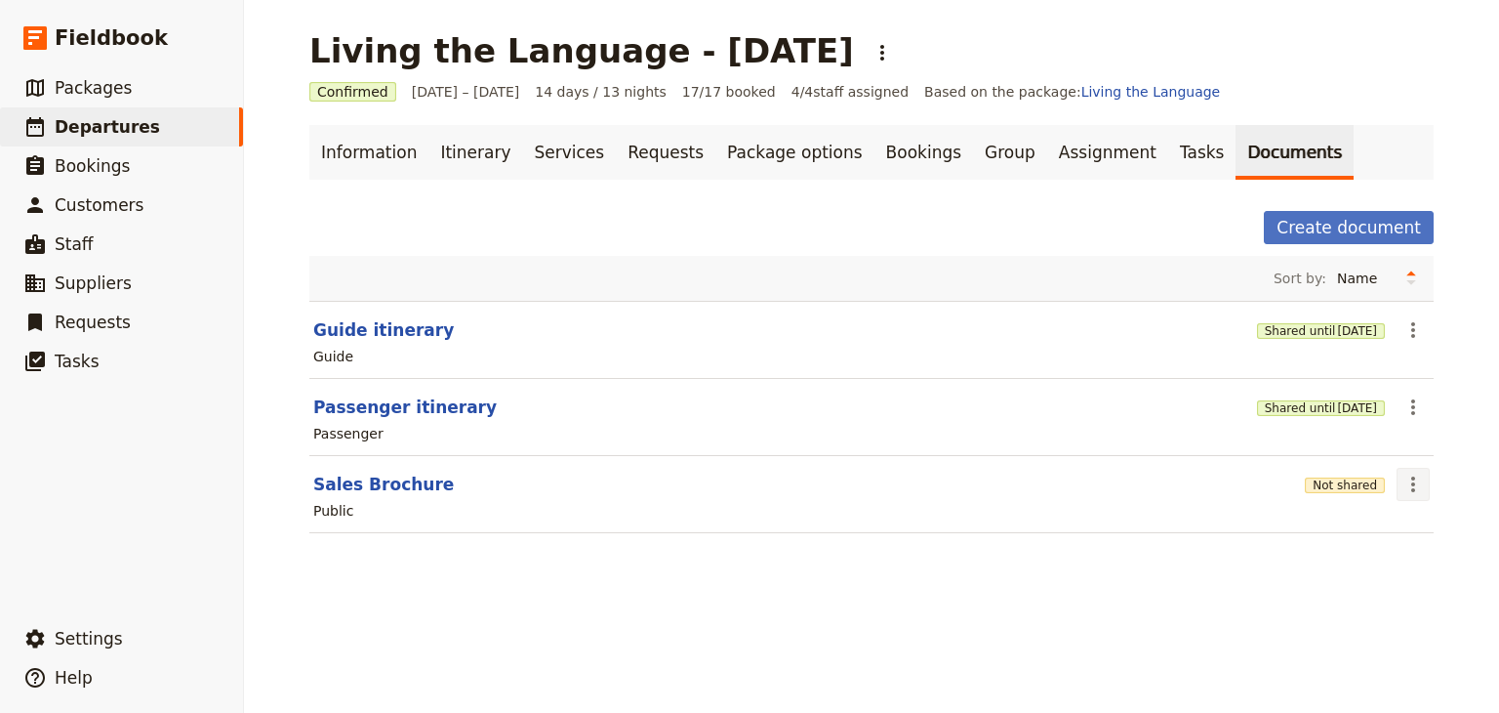
click at [1409, 480] on icon "Actions" at bounding box center [1413, 483] width 23 height 23
click at [1106, 620] on div "Living the Language - 2025.09.07 ​ Confirmed 7 – 20 Sep 2025 14 days / 13 night…" at bounding box center [871, 356] width 1255 height 713
click at [1168, 133] on link "Tasks" at bounding box center [1202, 152] width 68 height 55
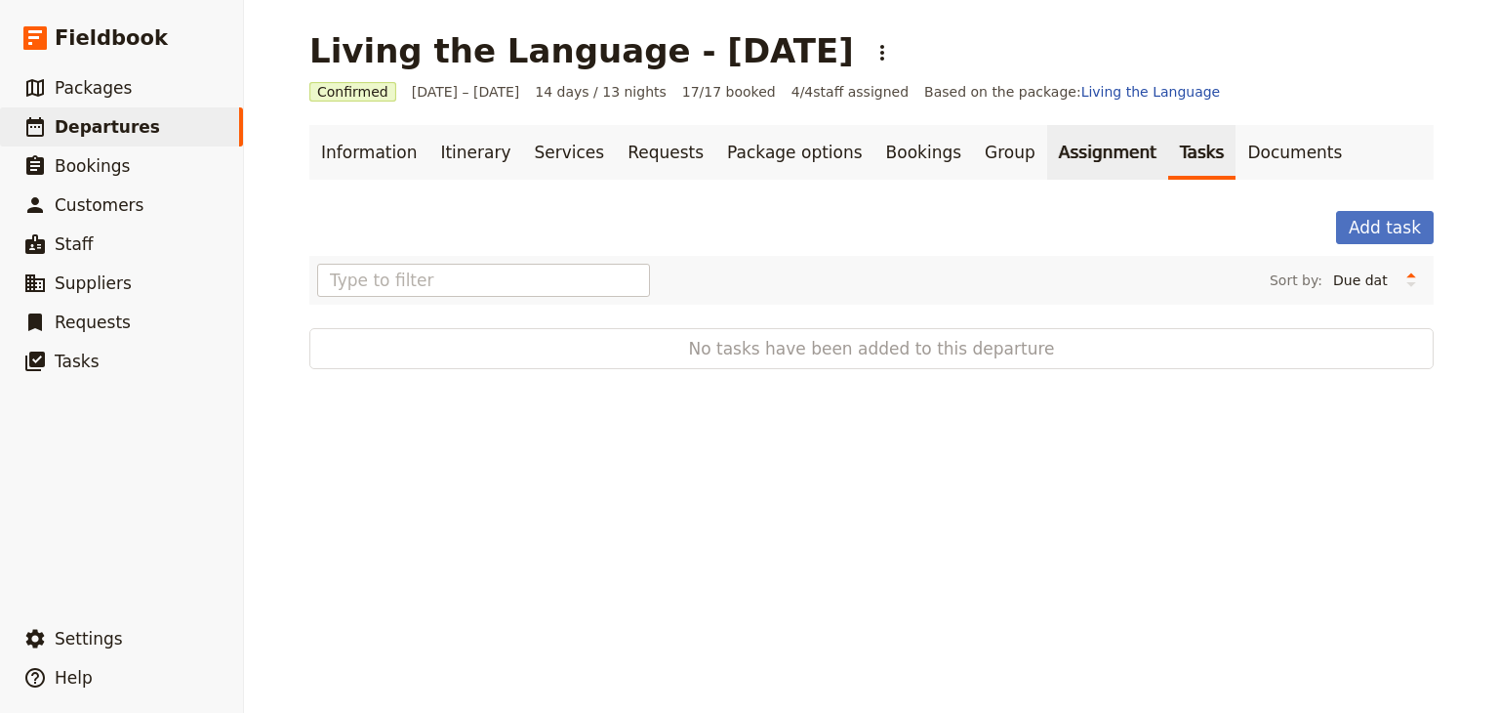
click at [1047, 148] on link "Assignment" at bounding box center [1107, 152] width 121 height 55
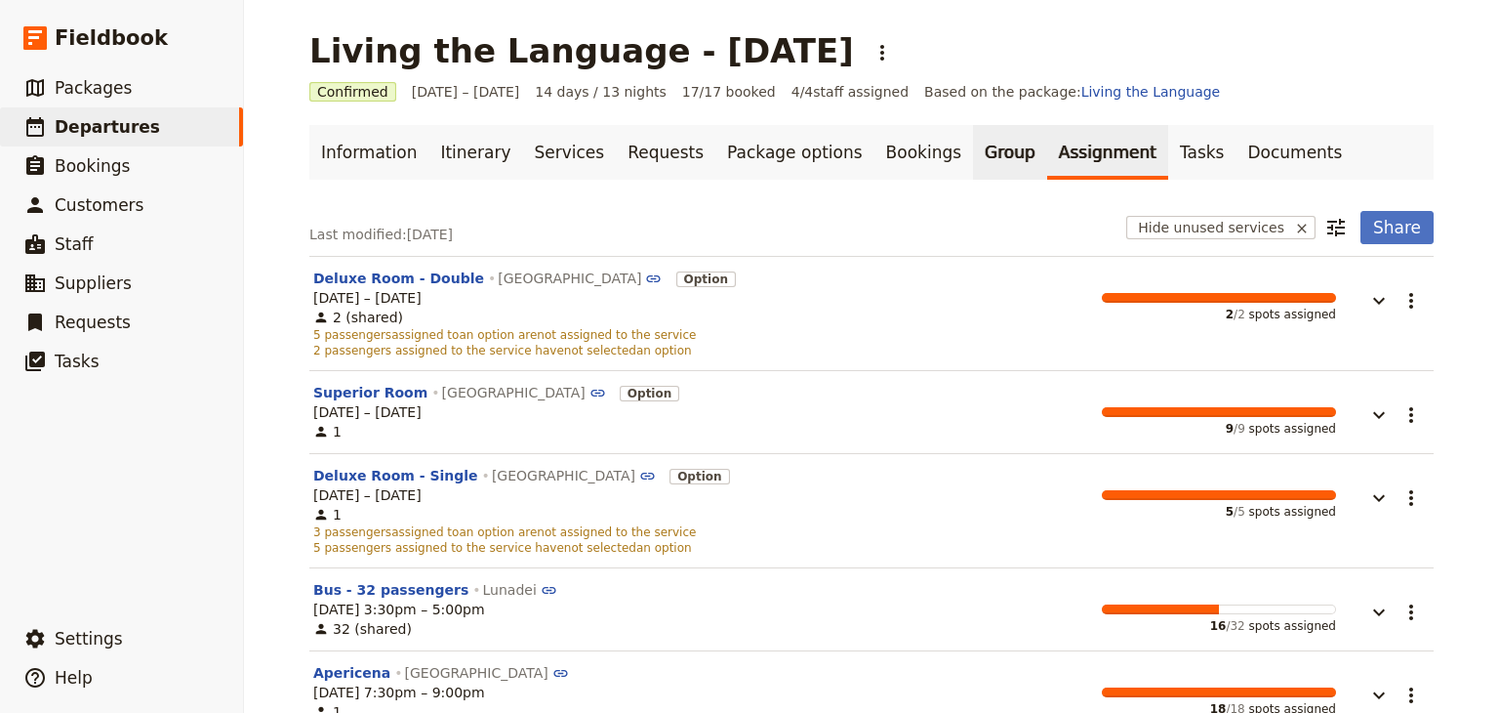
click at [973, 148] on link "Group" at bounding box center [1010, 152] width 74 height 55
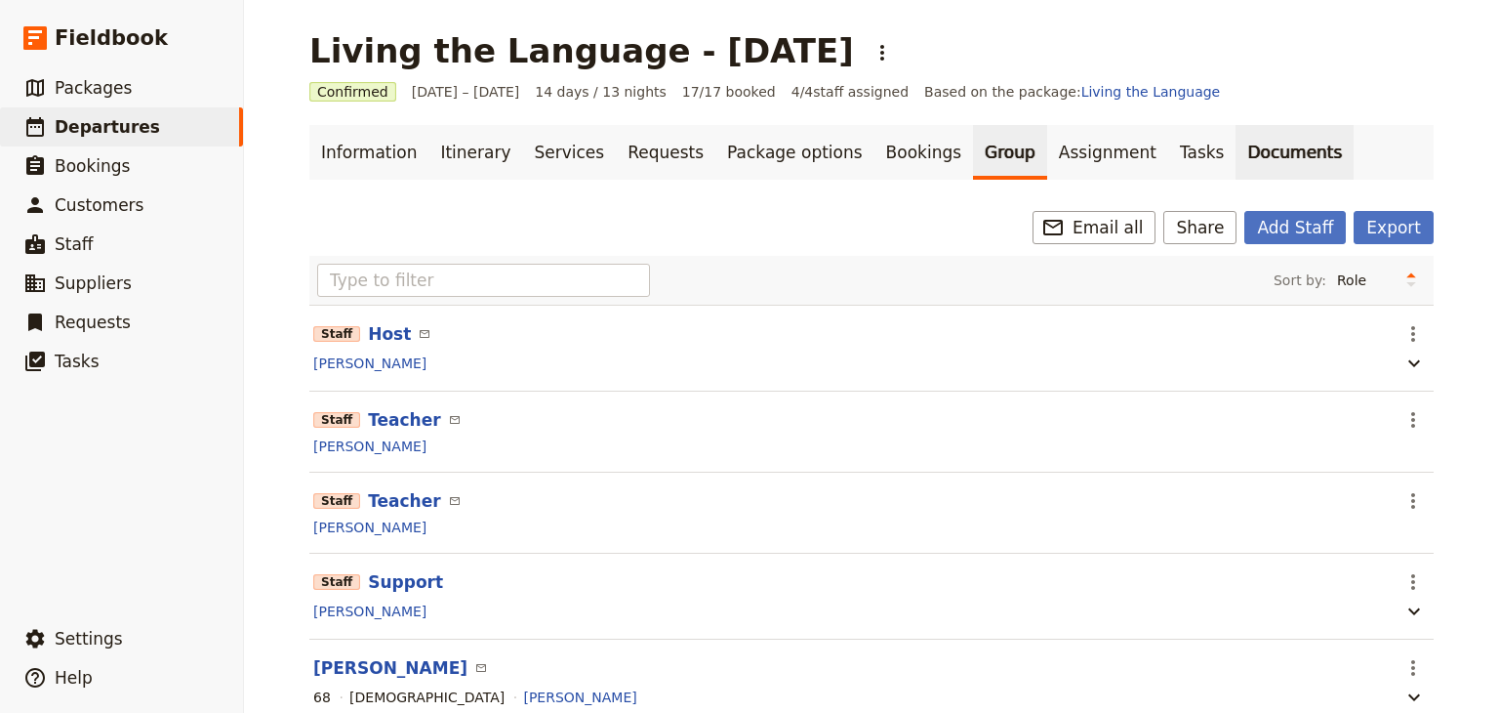
click at [1236, 140] on link "Documents" at bounding box center [1295, 152] width 118 height 55
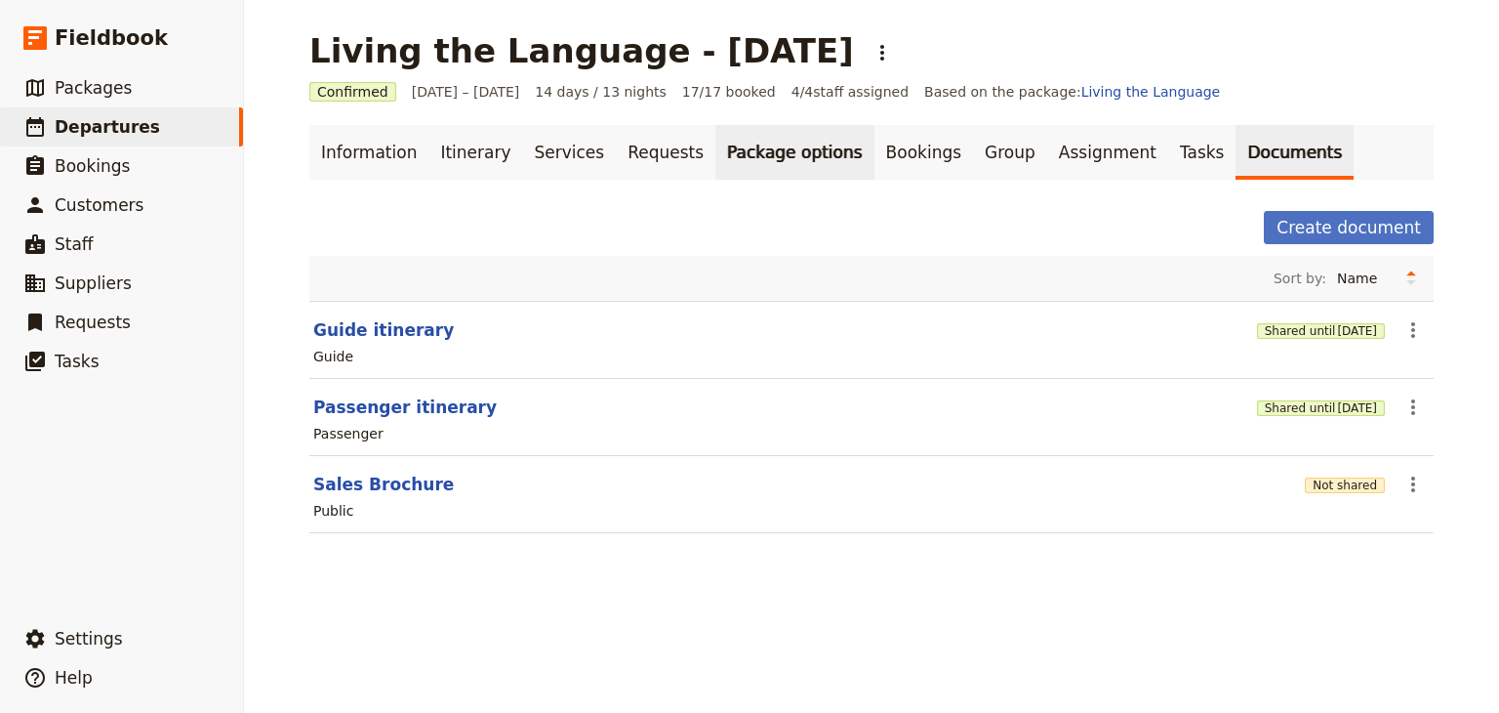
click at [759, 153] on link "Package options" at bounding box center [795, 152] width 158 height 55
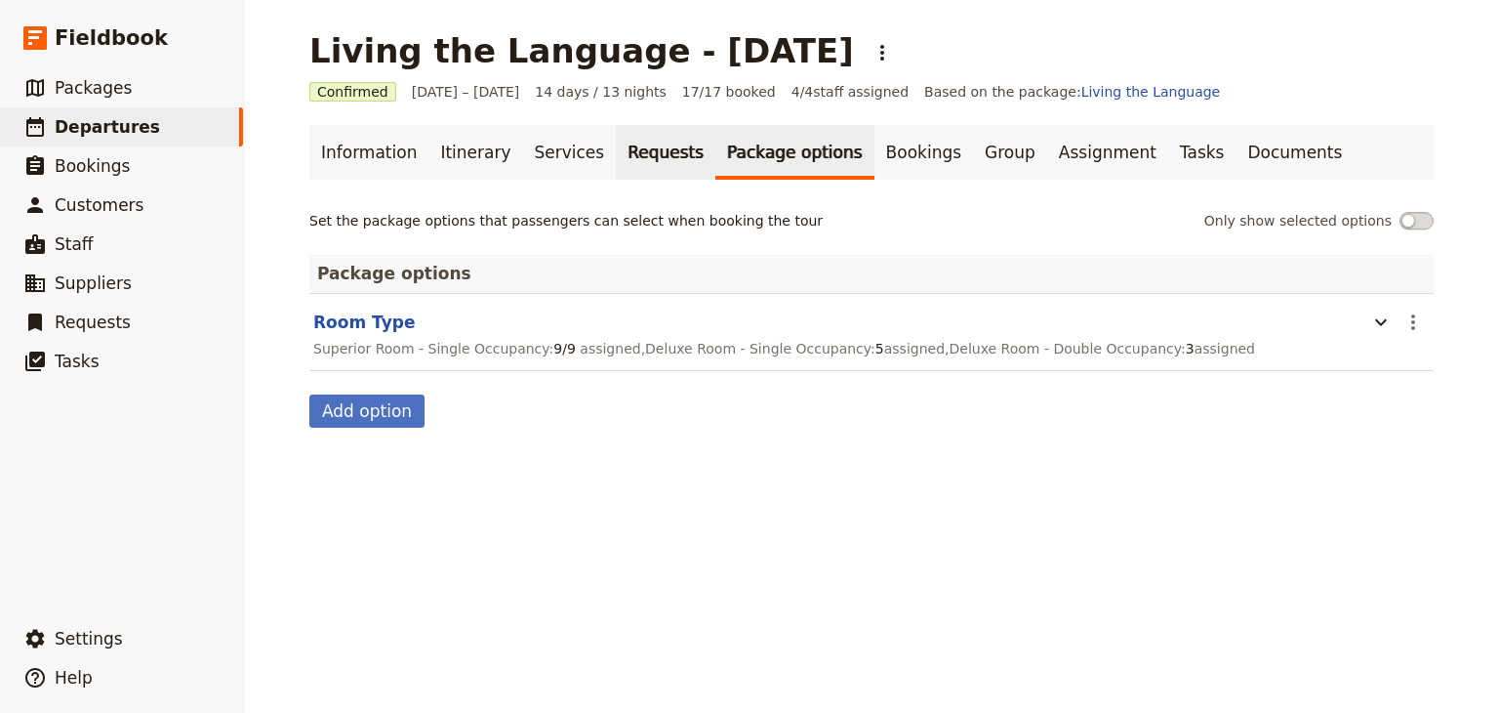
click at [616, 142] on link "Requests" at bounding box center [666, 152] width 100 height 55
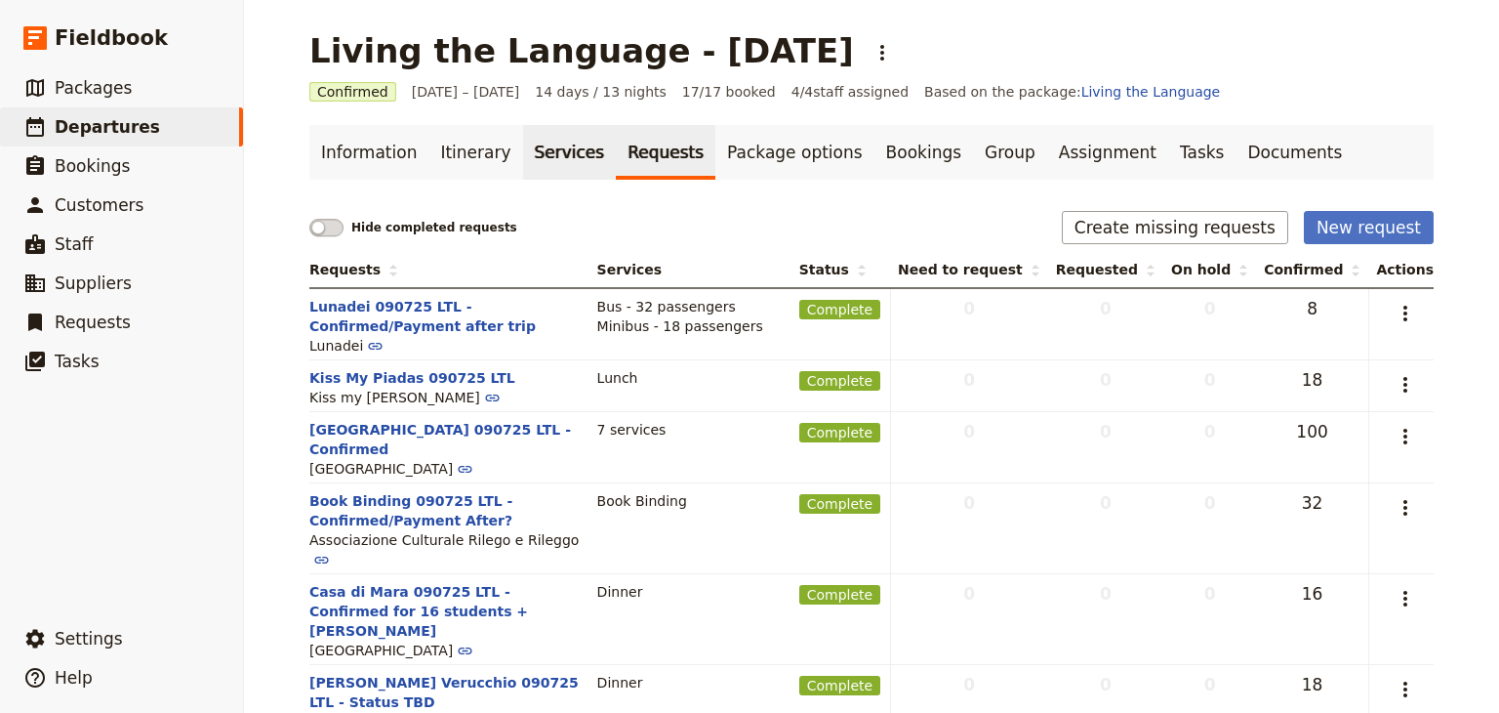
click at [558, 135] on link "Services" at bounding box center [570, 152] width 94 height 55
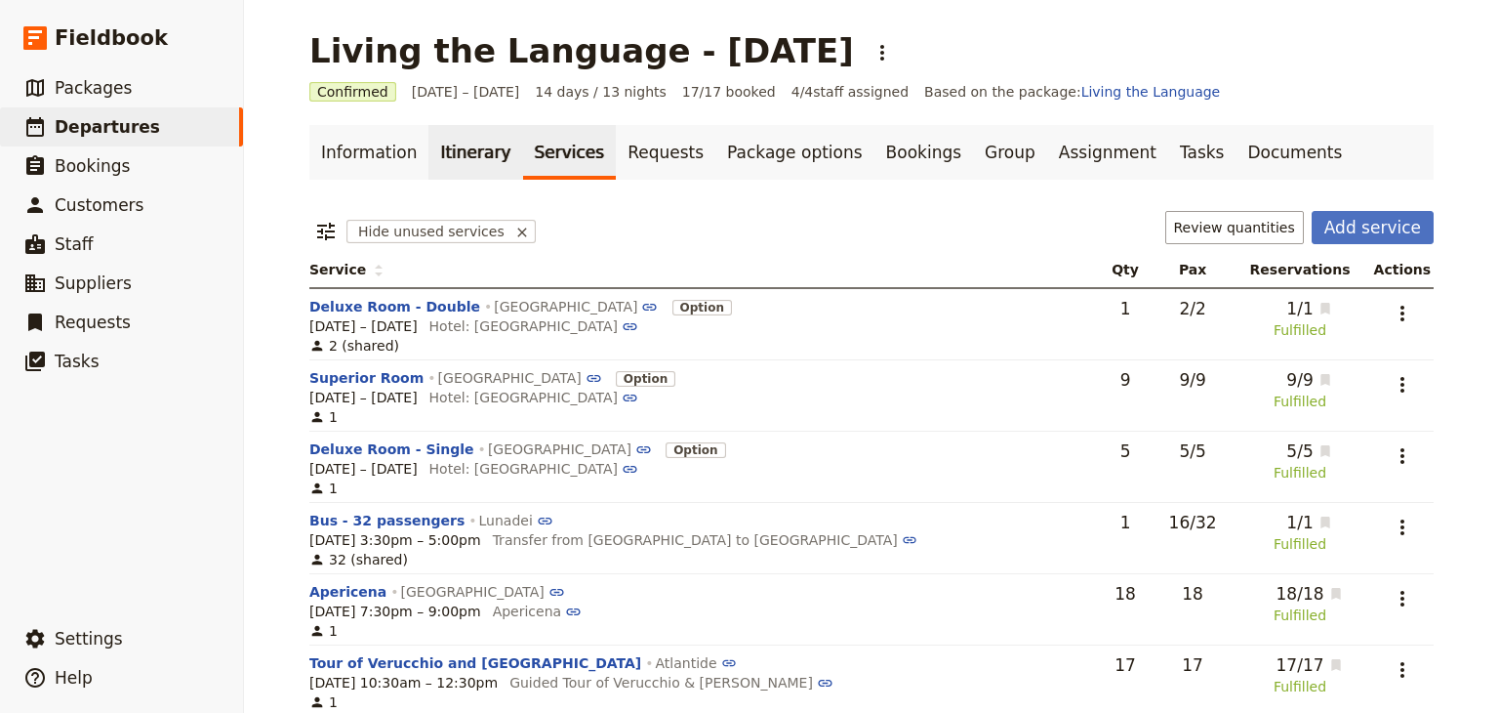
click at [429, 152] on link "Itinerary" at bounding box center [476, 152] width 94 height 55
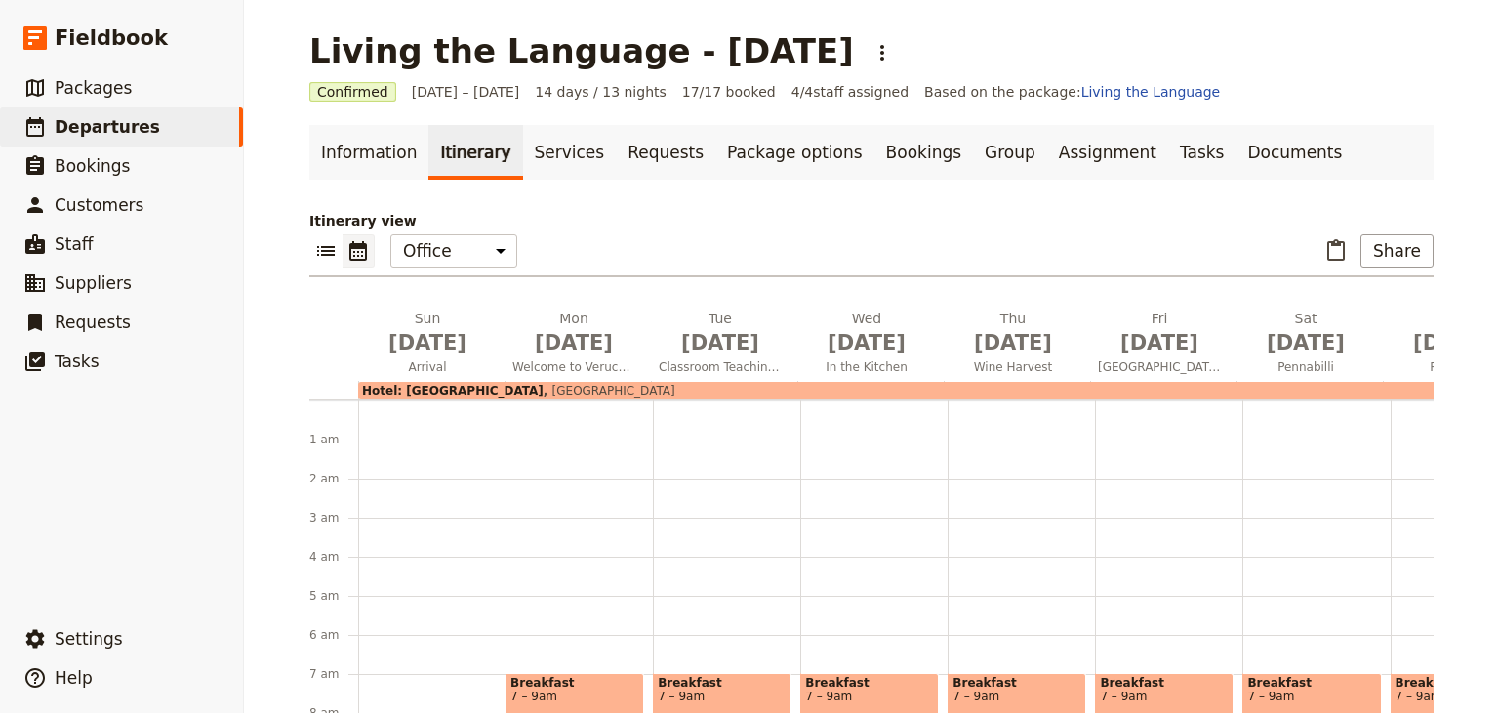
scroll to position [254, 0]
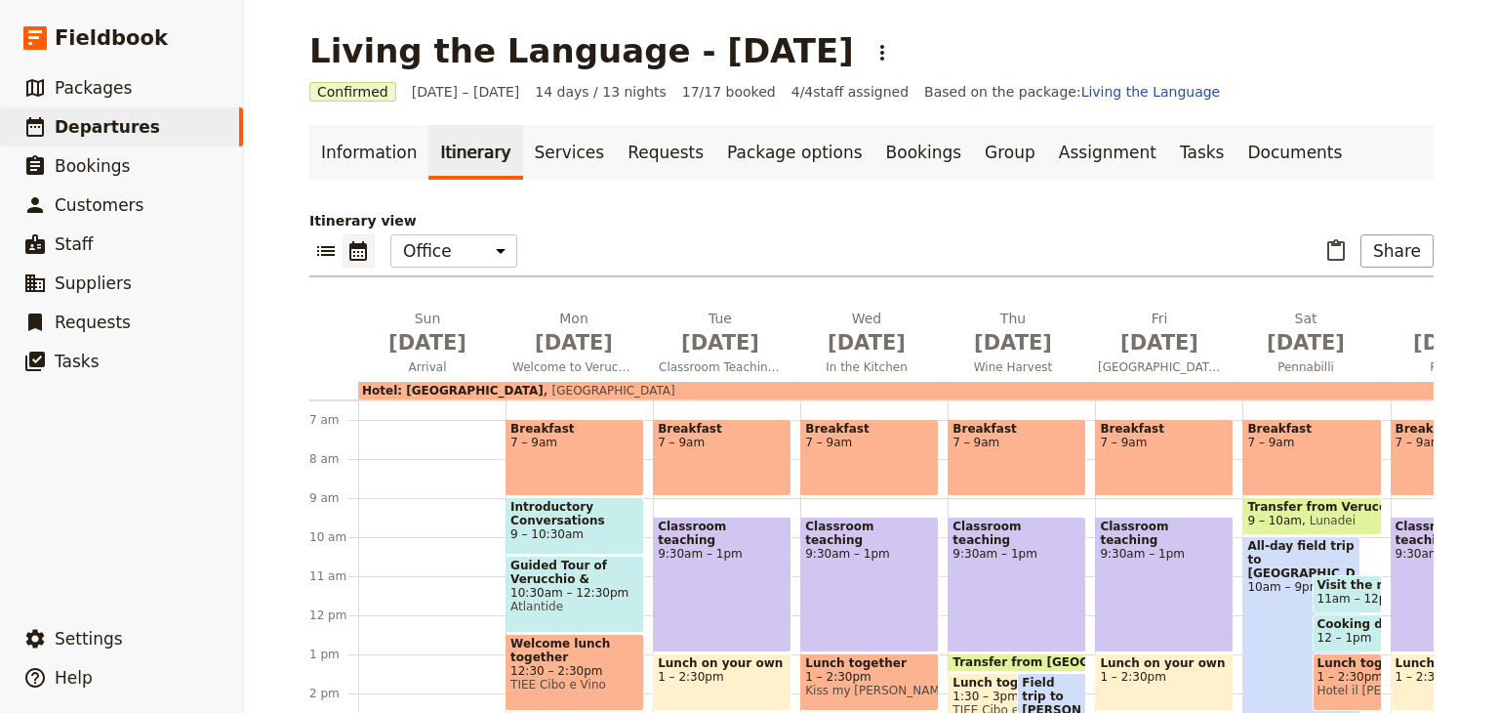
click at [347, 247] on icon "Calendar view" at bounding box center [358, 250] width 23 height 23
click at [1387, 255] on button "Share" at bounding box center [1397, 250] width 73 height 33
click at [1362, 323] on span "Passenger itinerary" at bounding box center [1348, 321] width 132 height 20
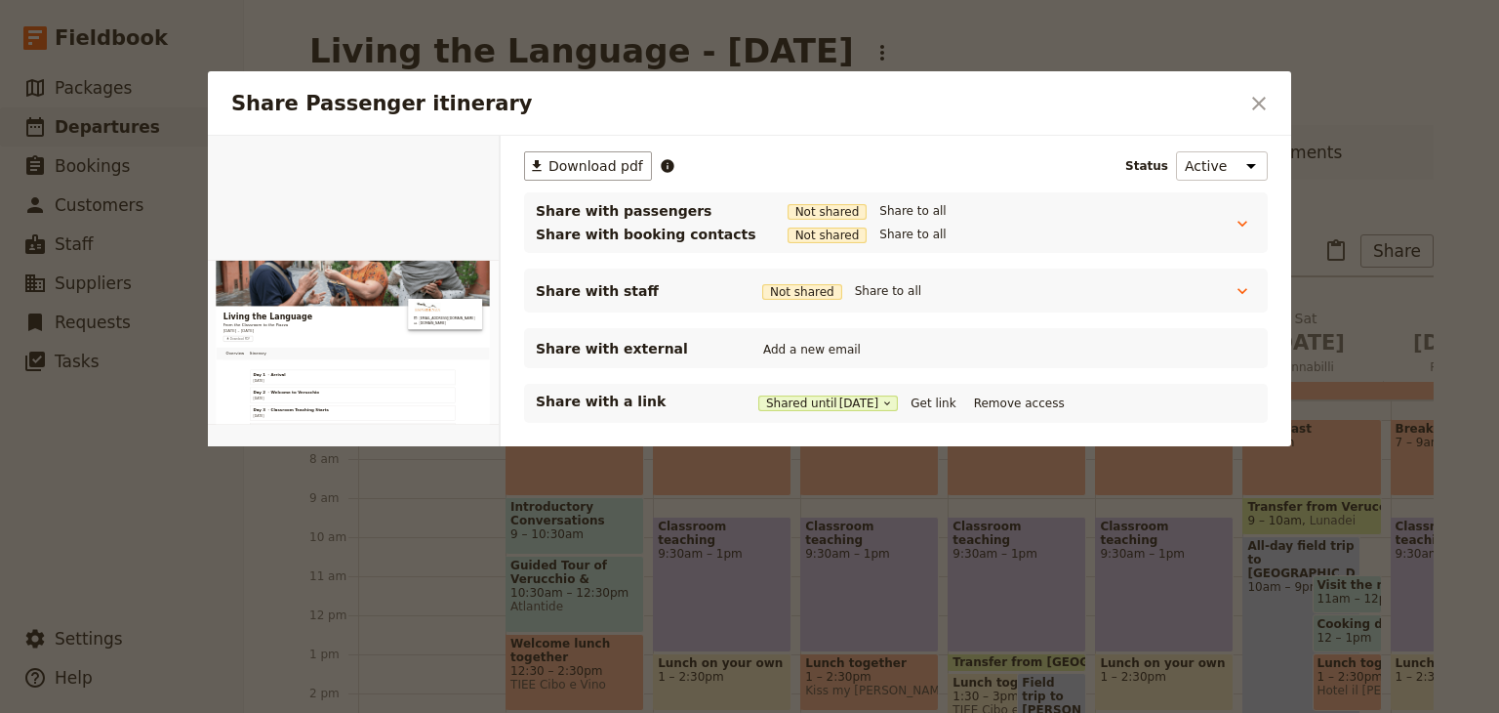
scroll to position [0, 0]
click at [1261, 102] on icon "Close dialog" at bounding box center [1259, 104] width 14 height 14
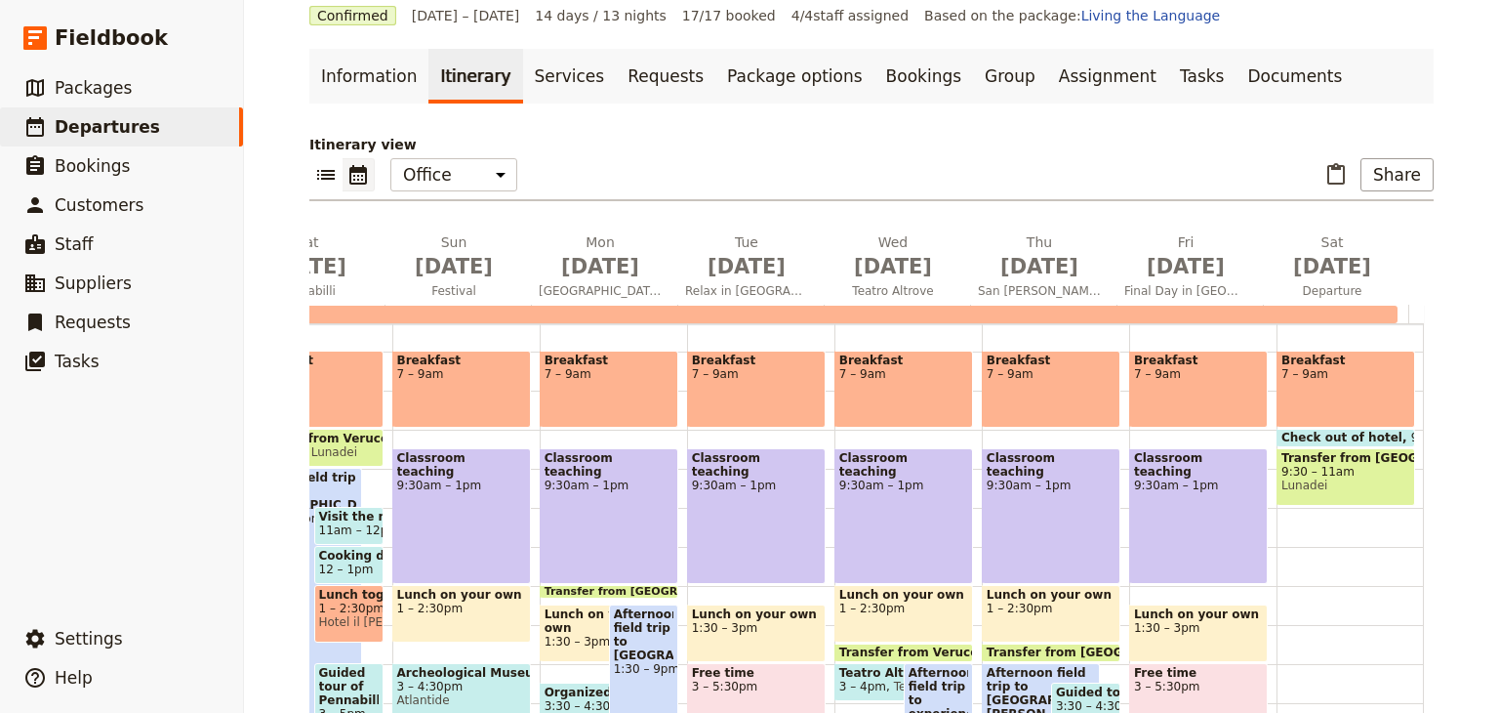
scroll to position [75, 0]
click at [343, 173] on button "​" at bounding box center [359, 175] width 32 height 33
click at [320, 174] on icon "List view" at bounding box center [326, 176] width 18 height 10
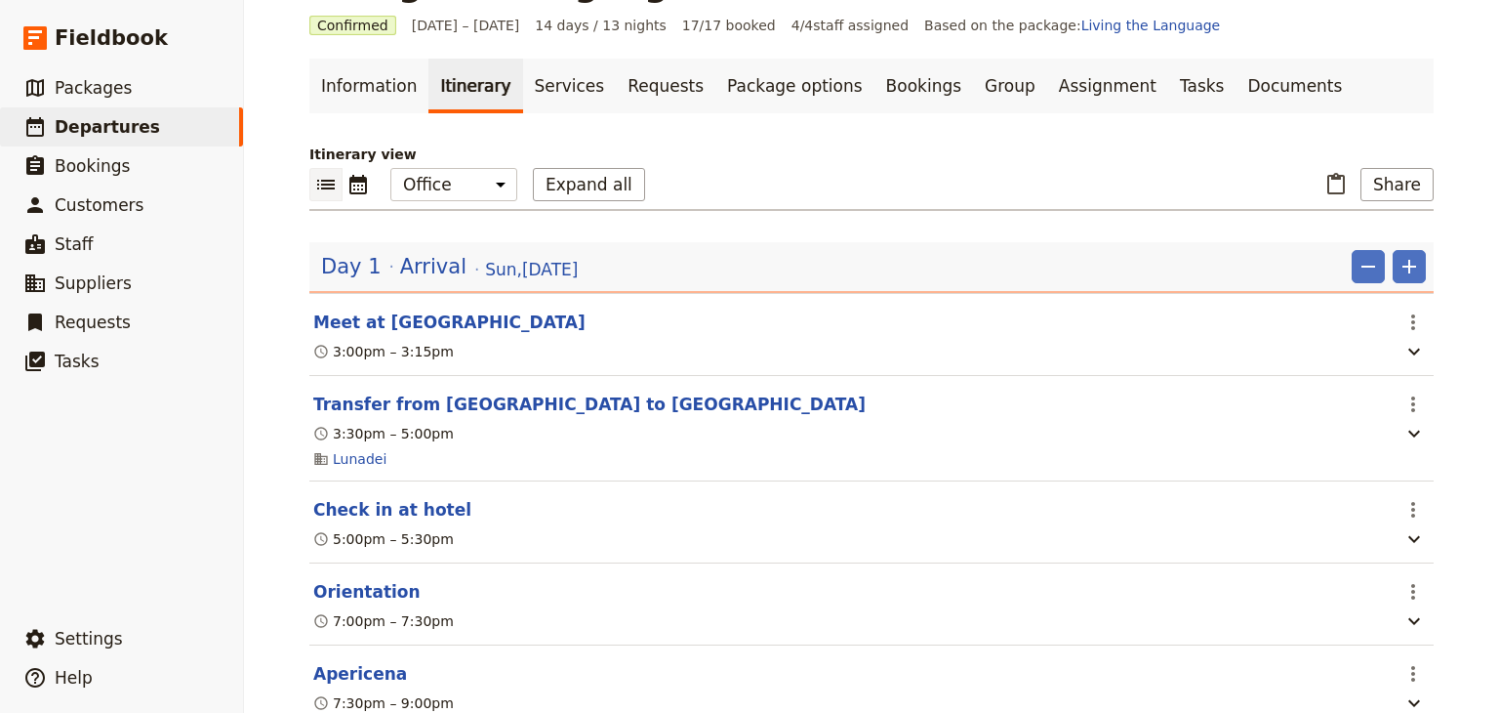
scroll to position [0, 0]
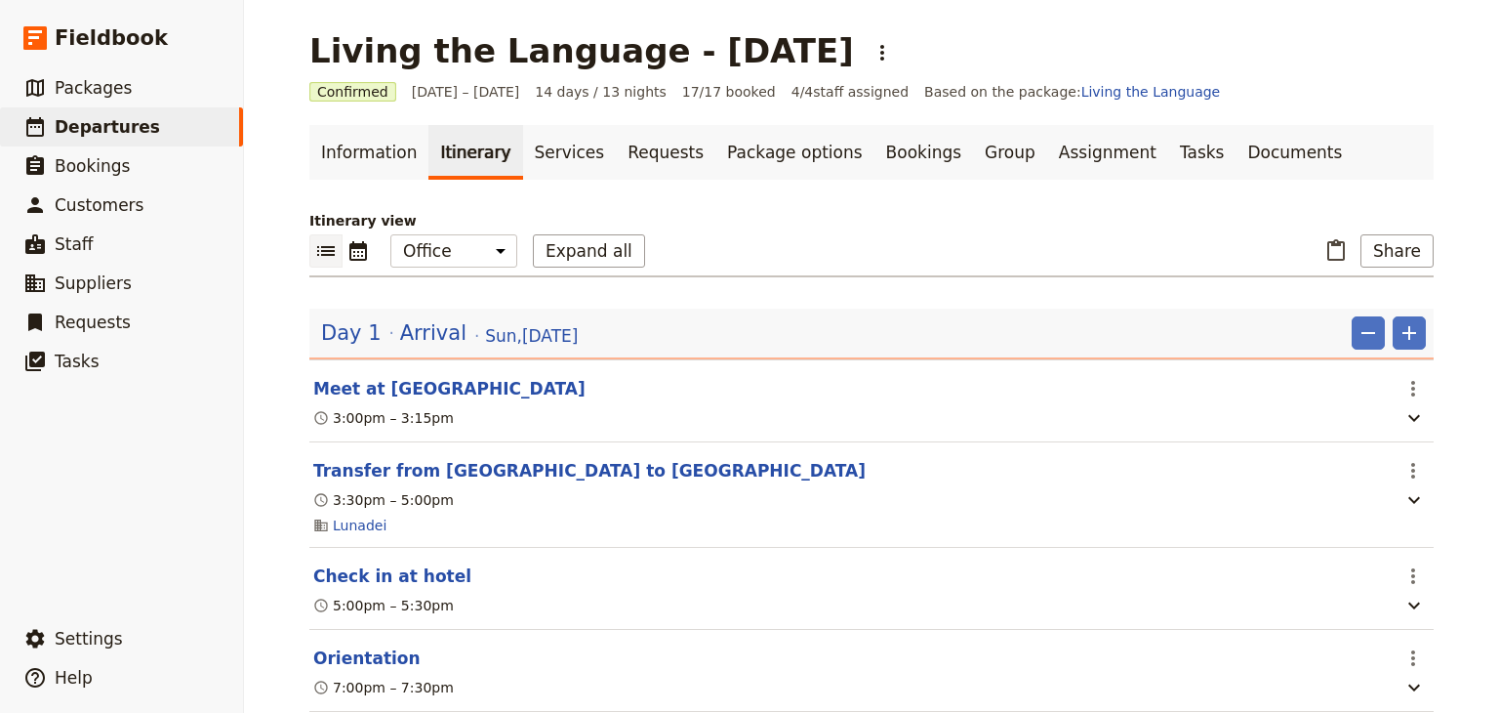
click at [322, 264] on button "​" at bounding box center [325, 250] width 33 height 33
click at [355, 252] on icon "Calendar view" at bounding box center [358, 250] width 23 height 23
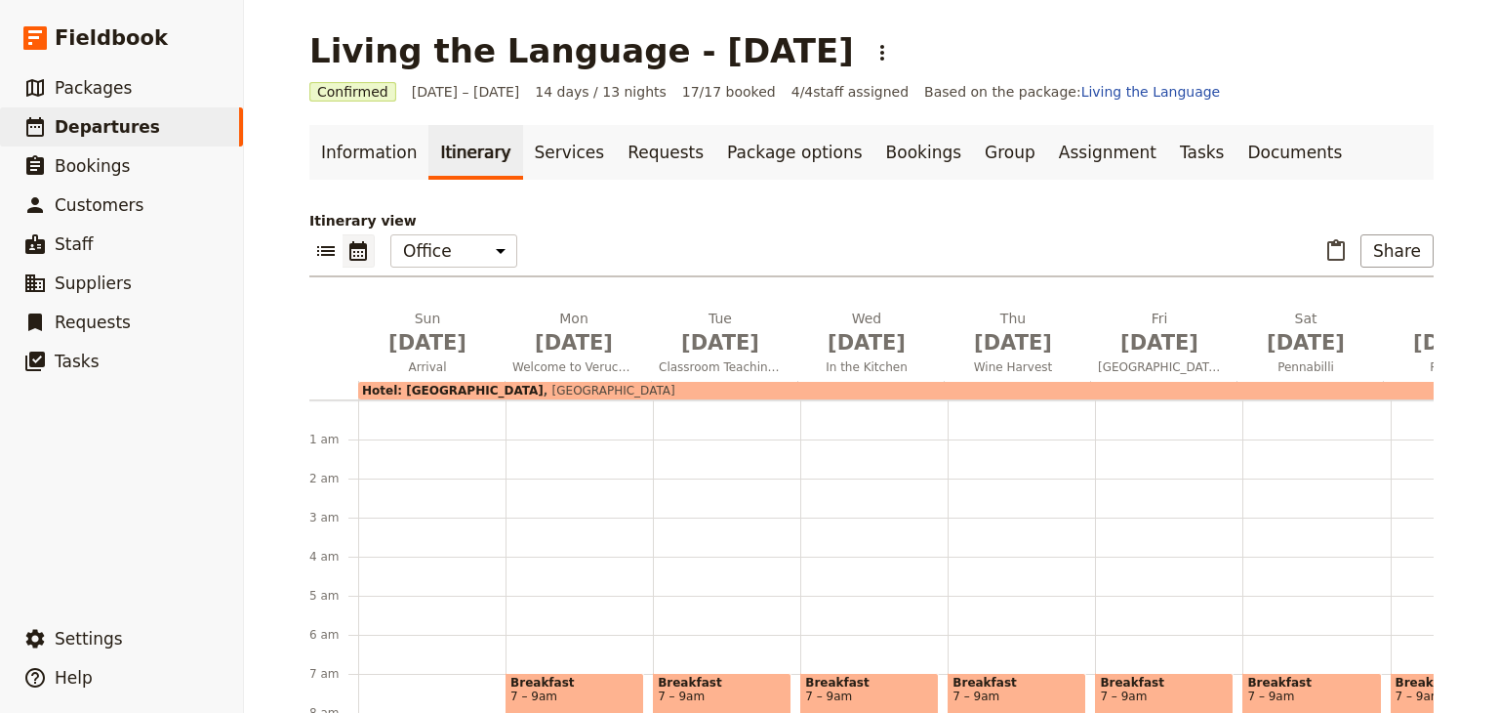
scroll to position [254, 0]
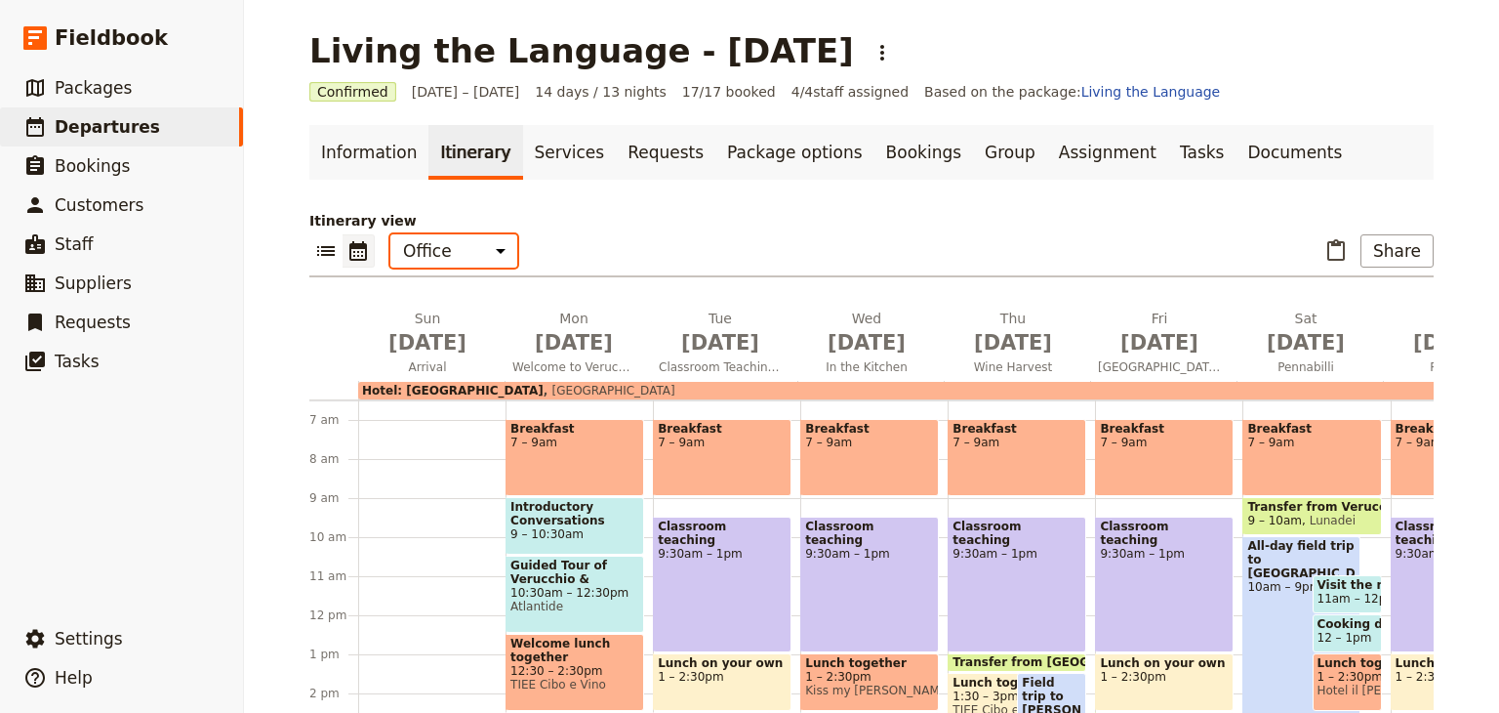
click at [473, 250] on select "Office Guide Passenger Sales" at bounding box center [453, 250] width 127 height 33
click at [570, 235] on div "​ ​ Office Guide Passenger Sales ​ Share" at bounding box center [871, 255] width 1125 height 43
click at [1335, 259] on icon "Paste itinerary item" at bounding box center [1337, 249] width 18 height 21
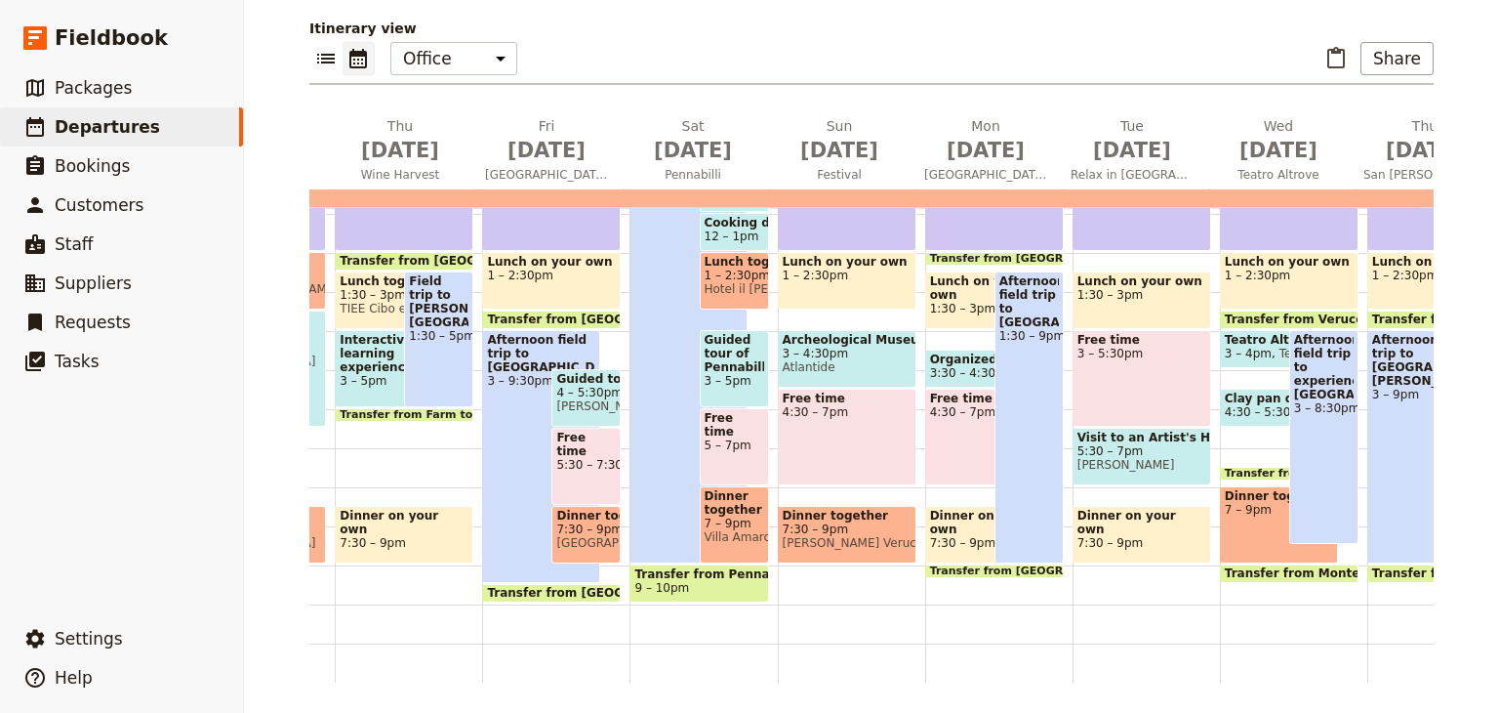
scroll to position [0, 999]
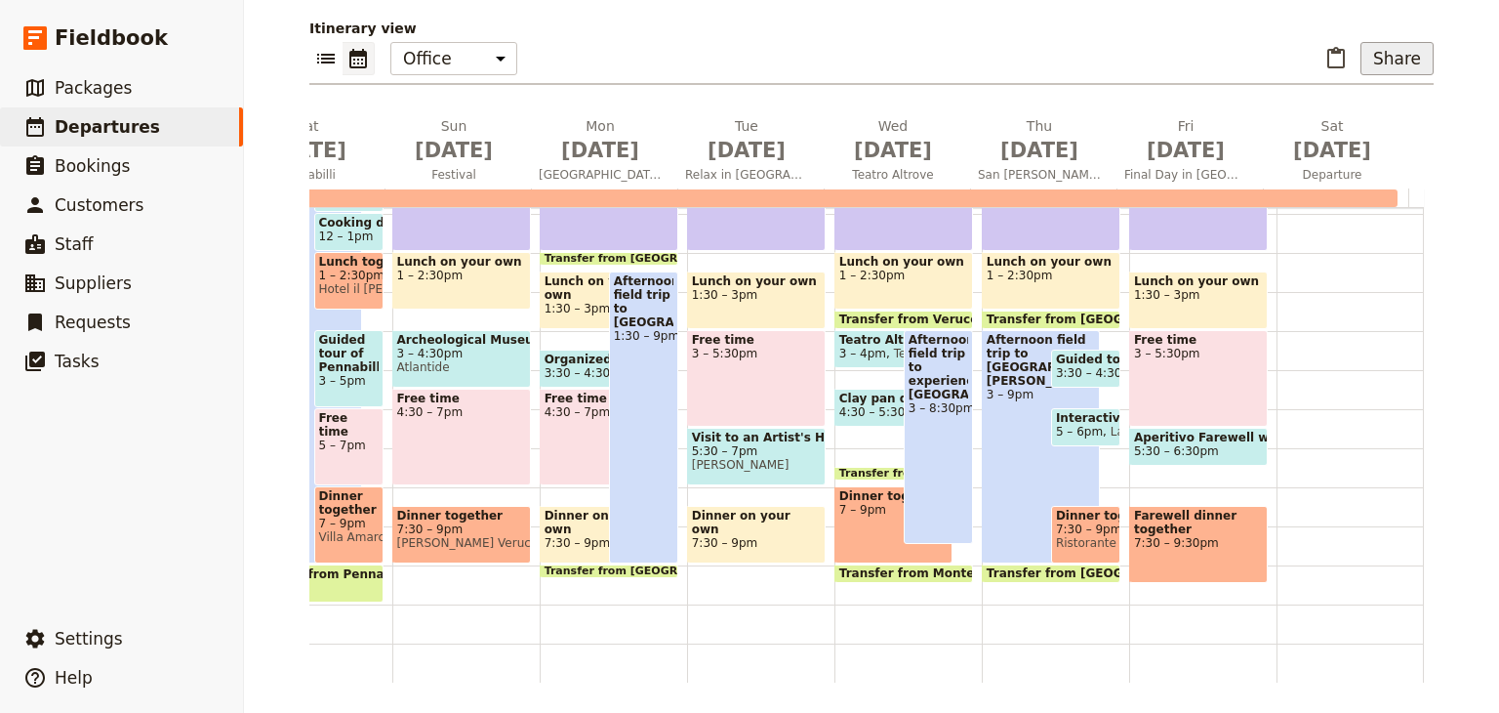
click at [1406, 64] on button "Share" at bounding box center [1397, 58] width 73 height 33
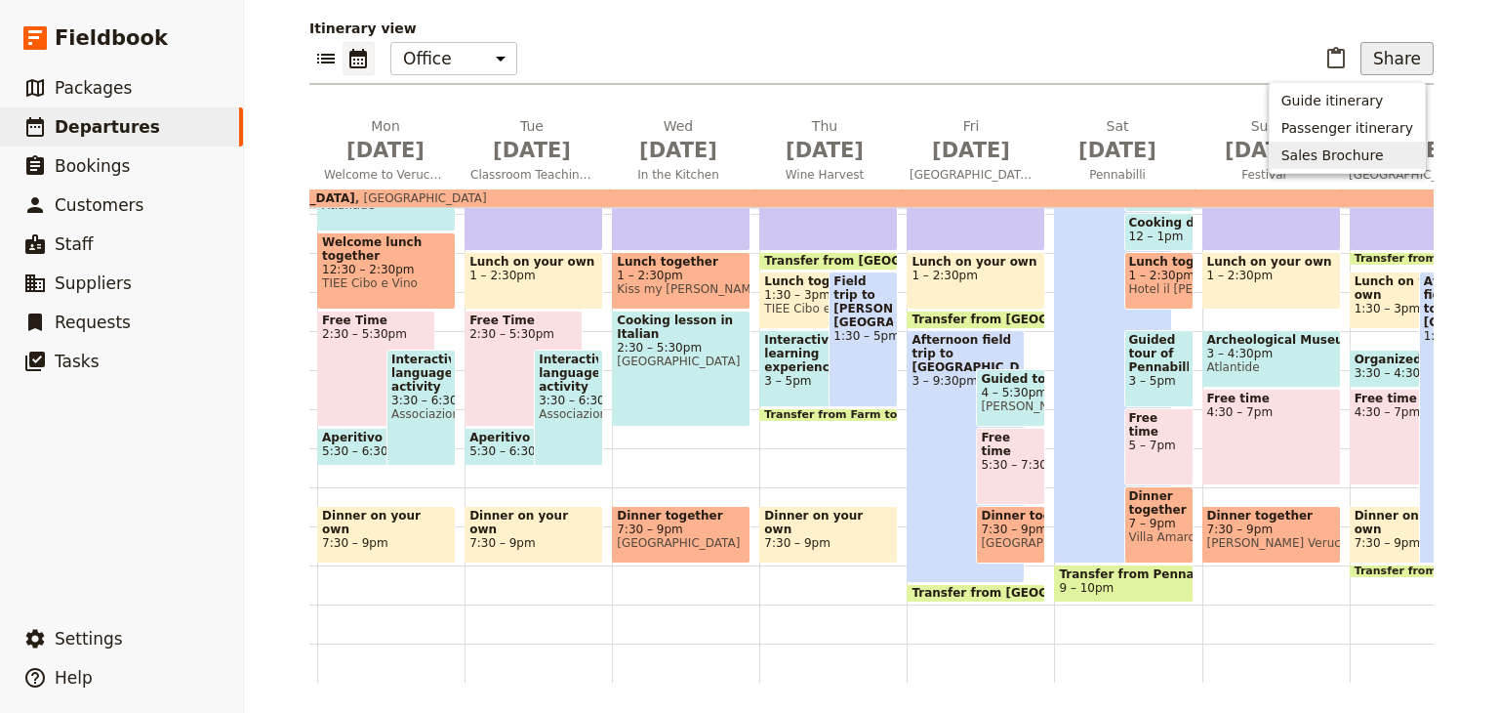
scroll to position [0, 0]
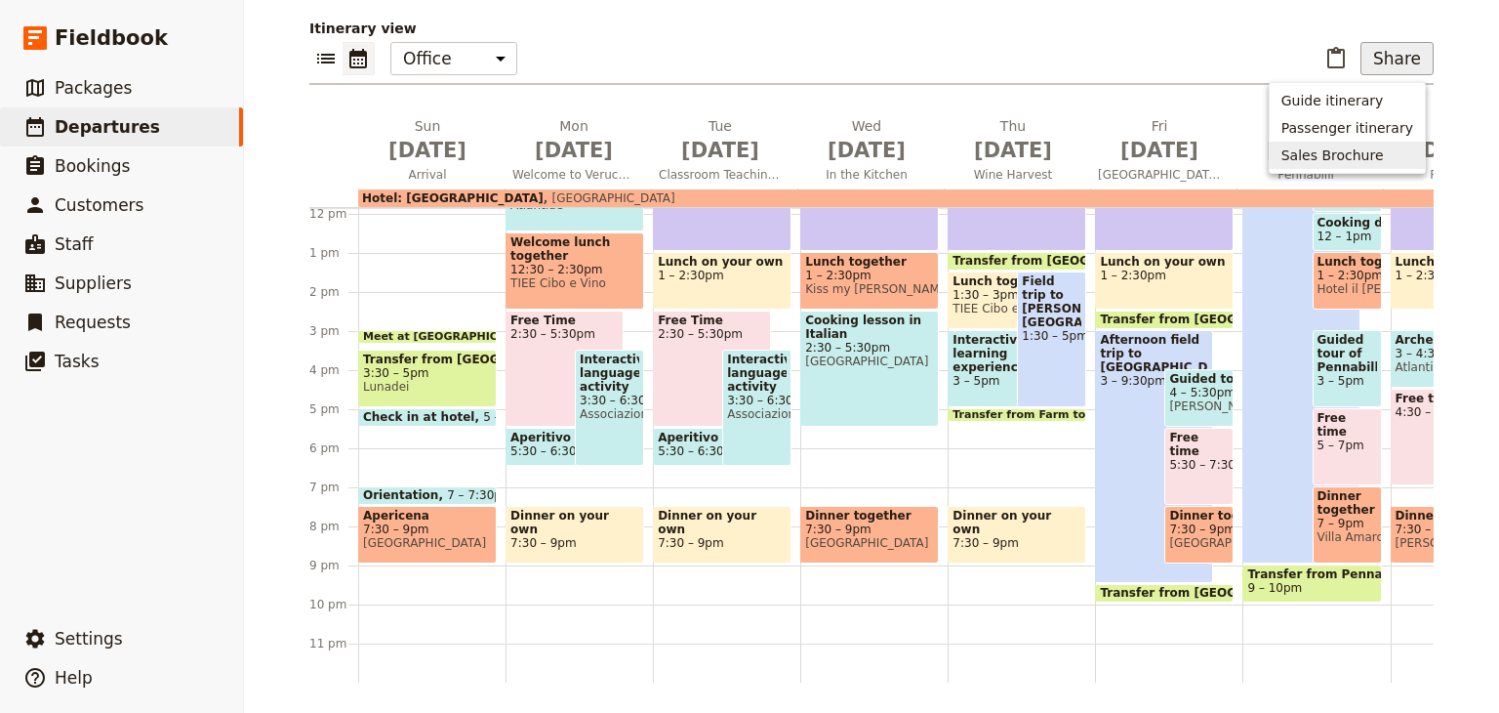
click at [739, 66] on div "​ ​ Office Guide Passenger Sales ​ Share" at bounding box center [871, 63] width 1125 height 43
